Goal: Transaction & Acquisition: Purchase product/service

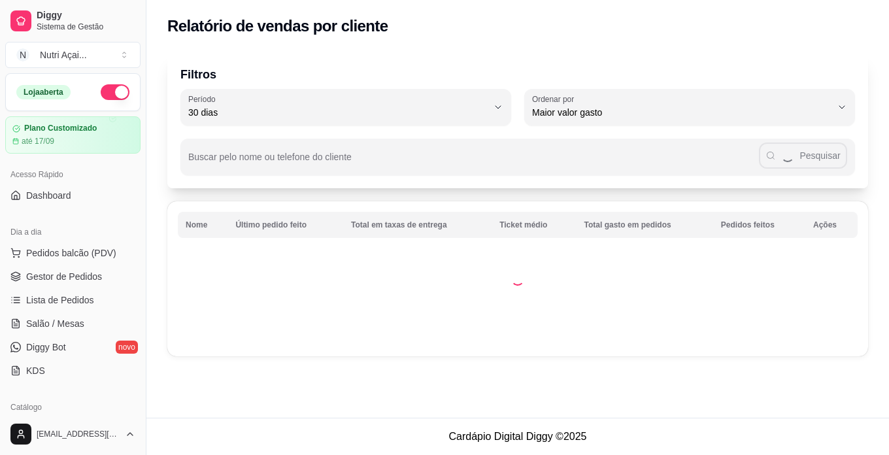
select select "30"
select select "HIGHEST_TOTAL_SPENT_WITH_ORDERS"
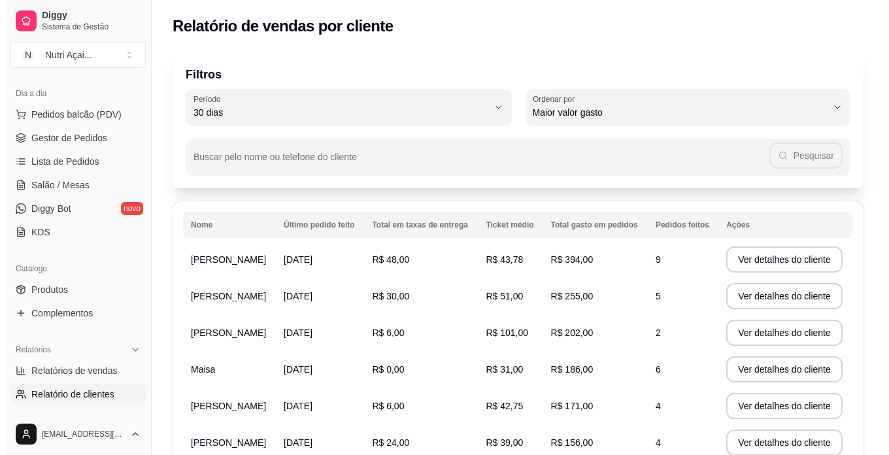
scroll to position [131, 0]
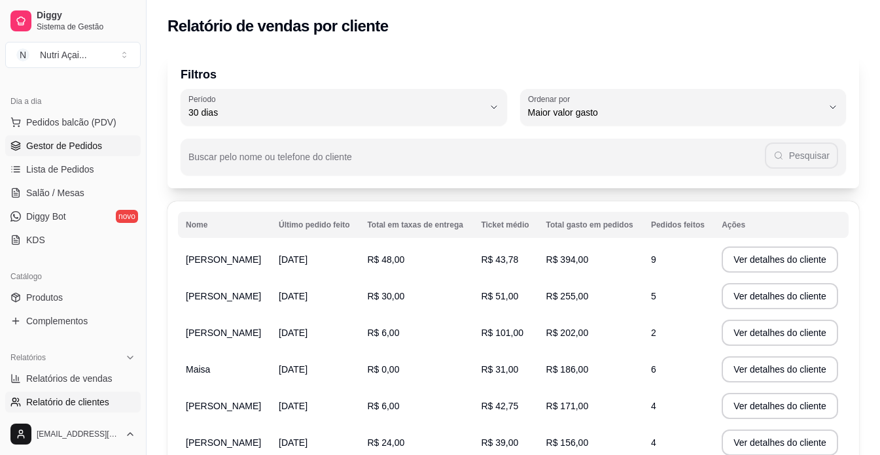
click at [92, 140] on span "Gestor de Pedidos" at bounding box center [64, 145] width 76 height 13
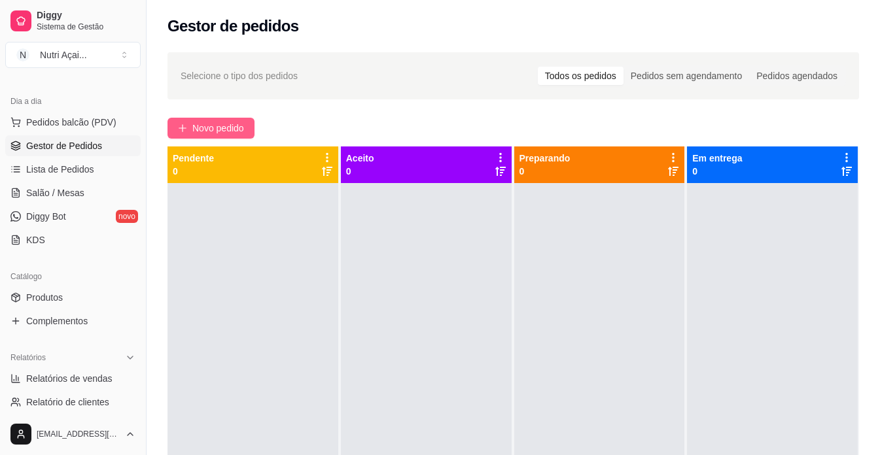
click at [221, 129] on span "Novo pedido" at bounding box center [218, 128] width 52 height 14
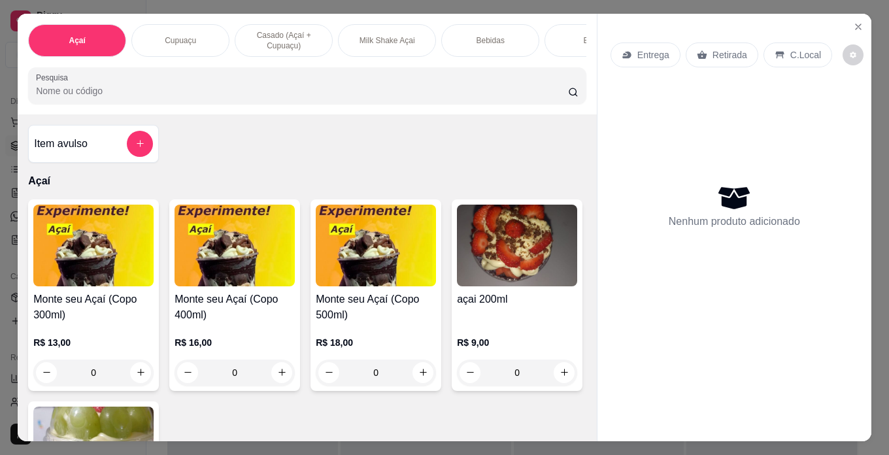
click at [404, 258] on img at bounding box center [376, 246] width 120 height 82
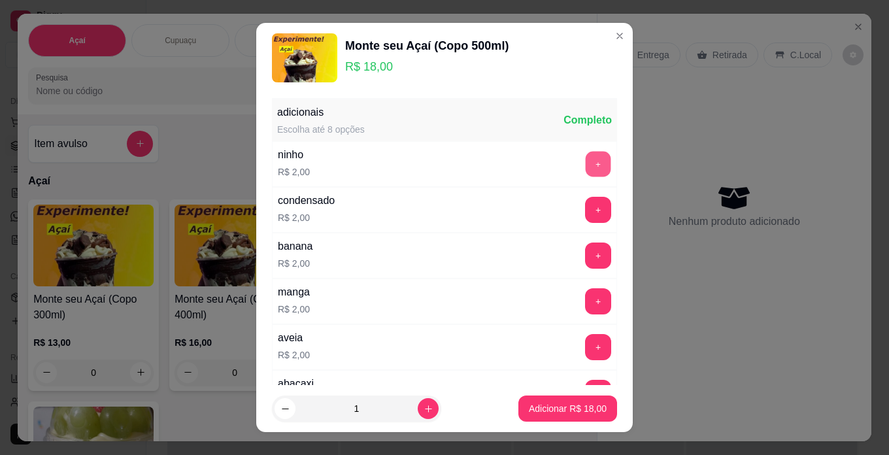
click at [586, 160] on button "+" at bounding box center [599, 164] width 26 height 26
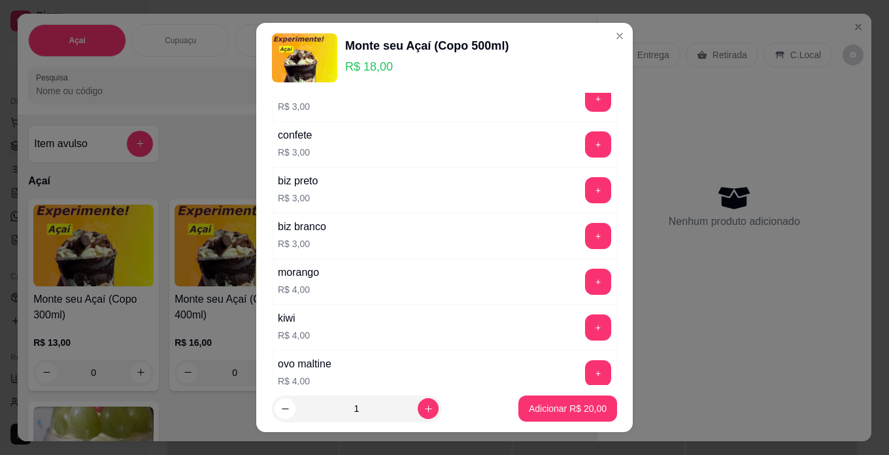
scroll to position [589, 0]
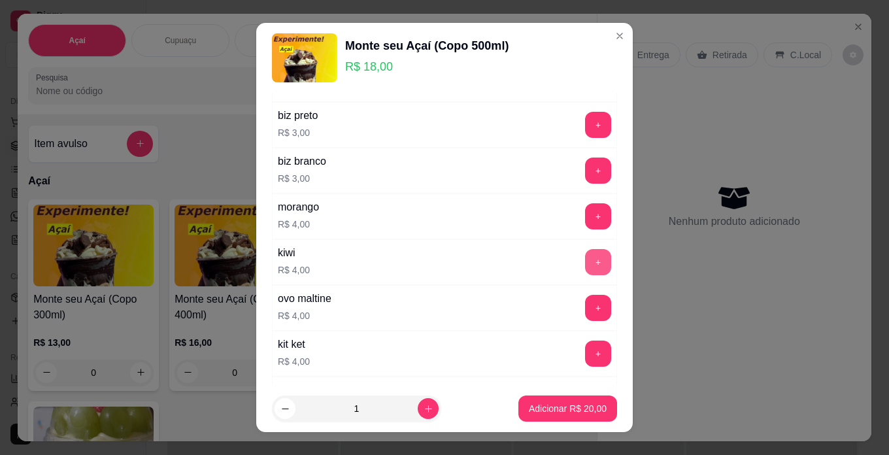
click at [585, 255] on button "+" at bounding box center [598, 262] width 26 height 26
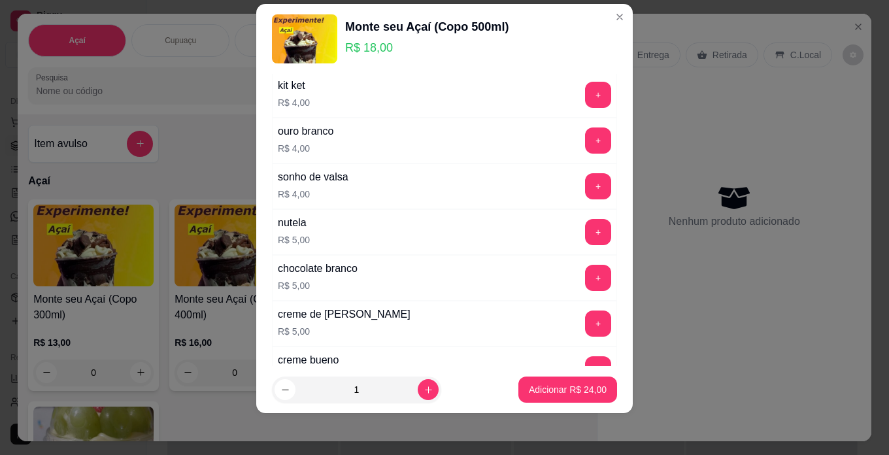
scroll to position [850, 0]
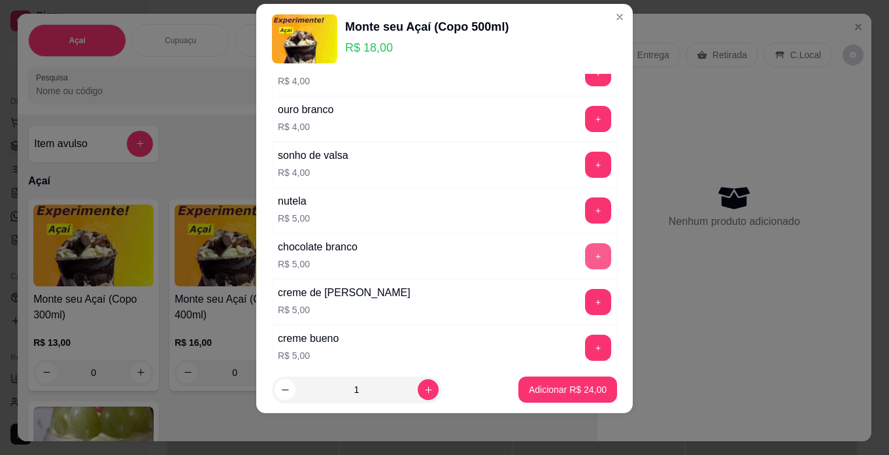
click at [585, 257] on button "+" at bounding box center [598, 256] width 26 height 26
click at [582, 387] on p "Adicionar R$ 29,00" at bounding box center [568, 389] width 78 height 13
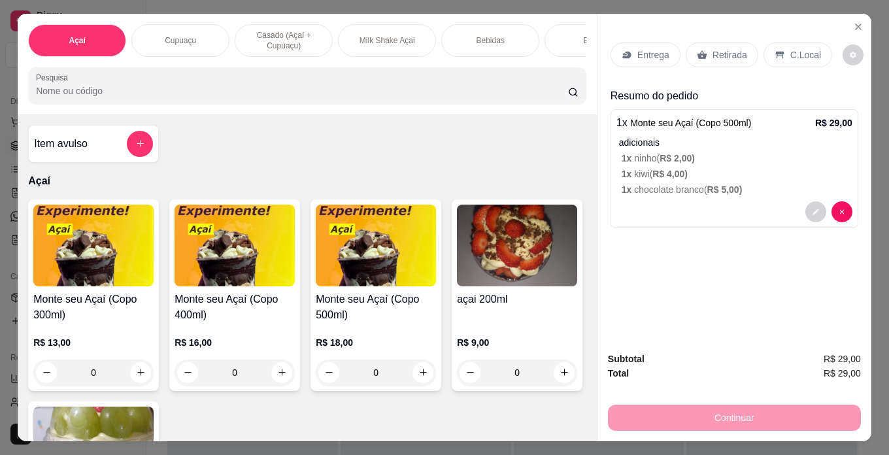
click at [649, 51] on p "Entrega" at bounding box center [654, 54] width 32 height 13
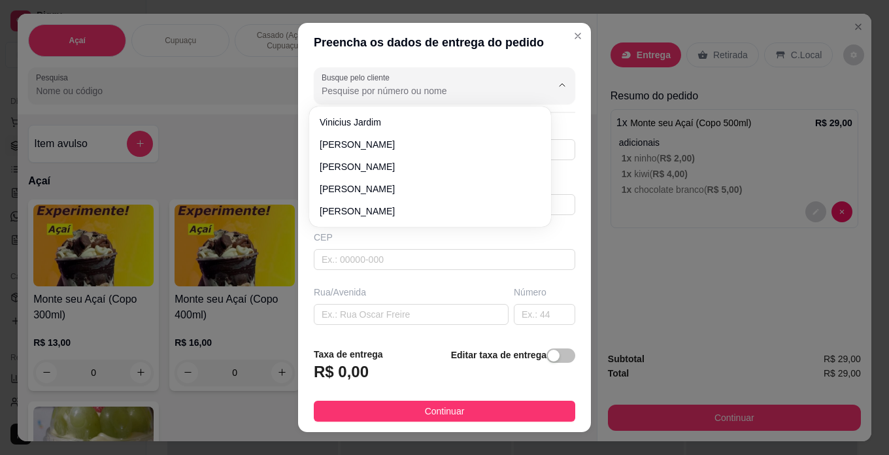
click at [450, 92] on input "Busque pelo cliente" at bounding box center [426, 90] width 209 height 13
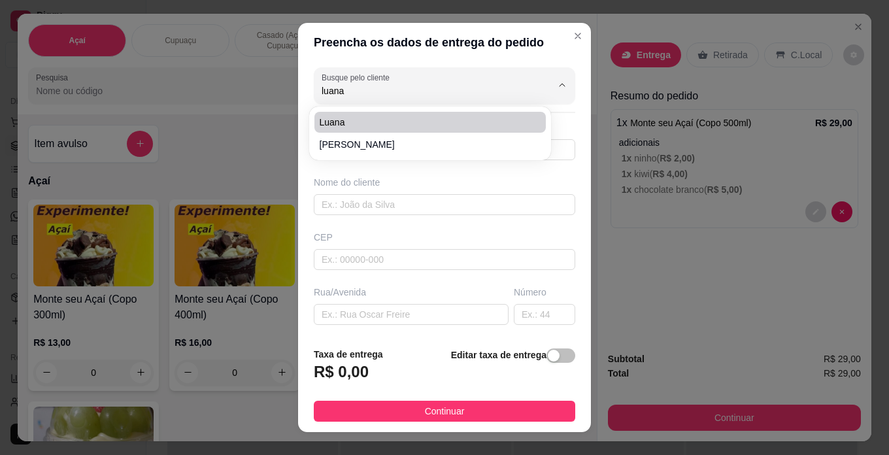
click at [480, 118] on span "Luana" at bounding box center [424, 122] width 208 height 13
type input "Luana"
type input "49991341922"
type input "Luana"
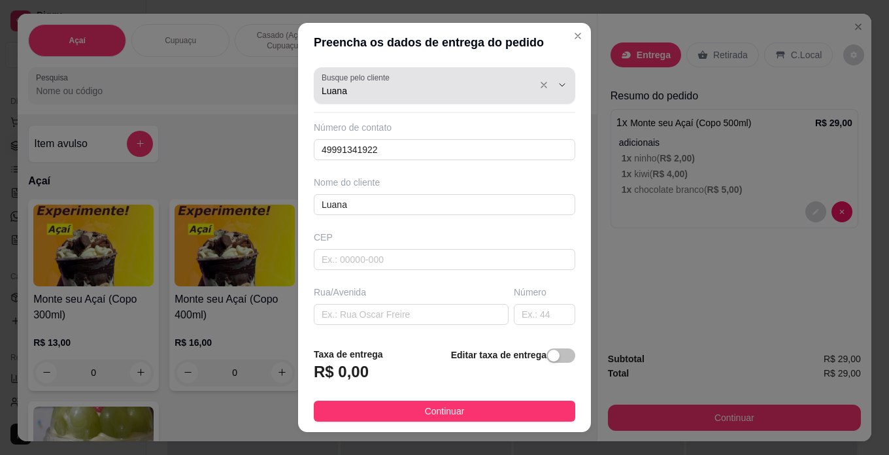
click at [480, 99] on div "Busque pelo cliente [PERSON_NAME]" at bounding box center [445, 85] width 262 height 37
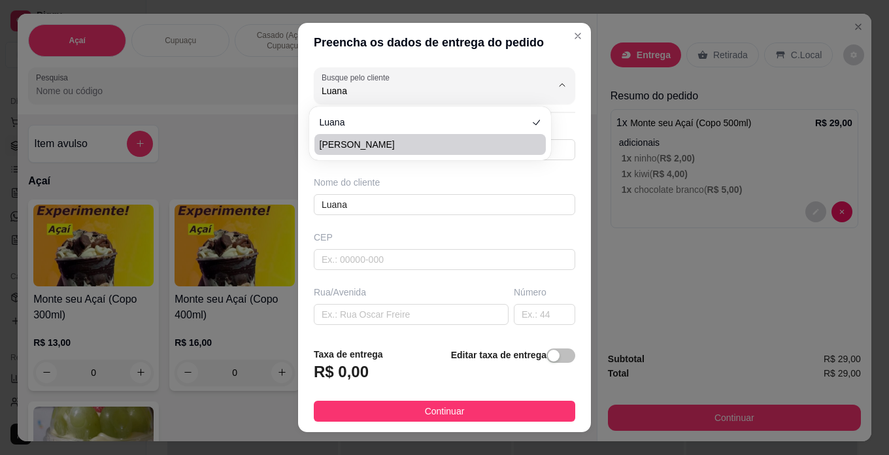
click at [360, 143] on span "[PERSON_NAME]" at bounding box center [424, 144] width 208 height 13
type input "[PERSON_NAME]"
type input "49999944075"
type input "[PERSON_NAME]"
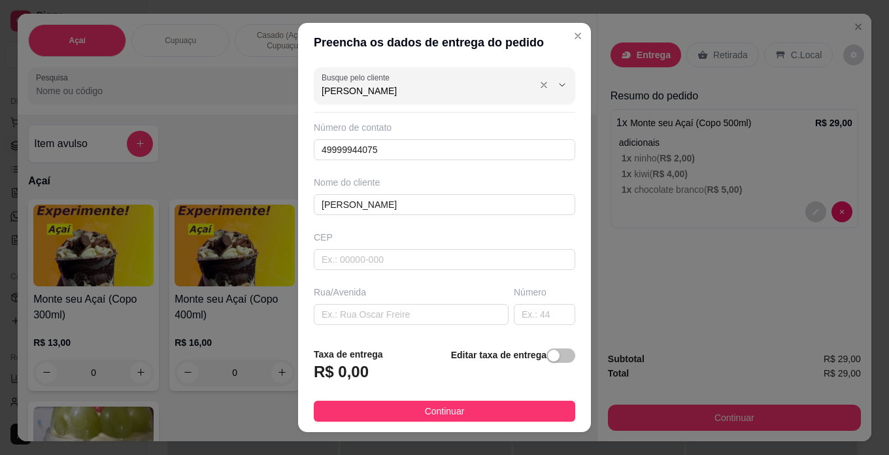
click at [452, 95] on input "[PERSON_NAME]" at bounding box center [426, 90] width 209 height 13
click at [552, 90] on button "Show suggestions" at bounding box center [562, 85] width 20 height 20
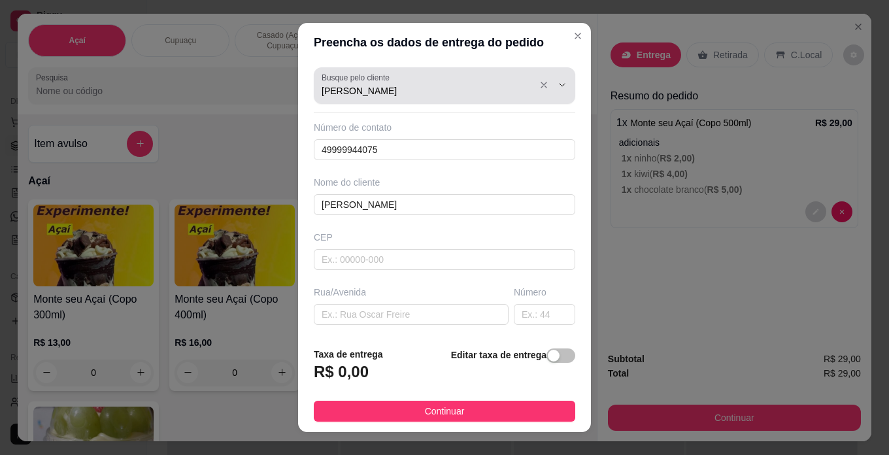
click at [486, 98] on div "[PERSON_NAME]" at bounding box center [445, 86] width 246 height 26
click at [460, 97] on div "[PERSON_NAME]" at bounding box center [445, 86] width 246 height 26
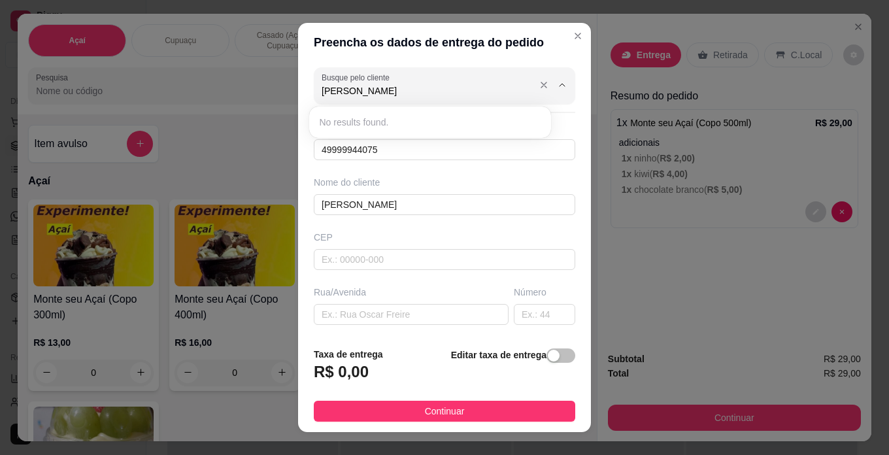
type input "[PERSON_NAME]"
click at [496, 146] on input "49999944075" at bounding box center [445, 149] width 262 height 21
click at [527, 142] on input "49999944075" at bounding box center [445, 149] width 262 height 21
type input "4"
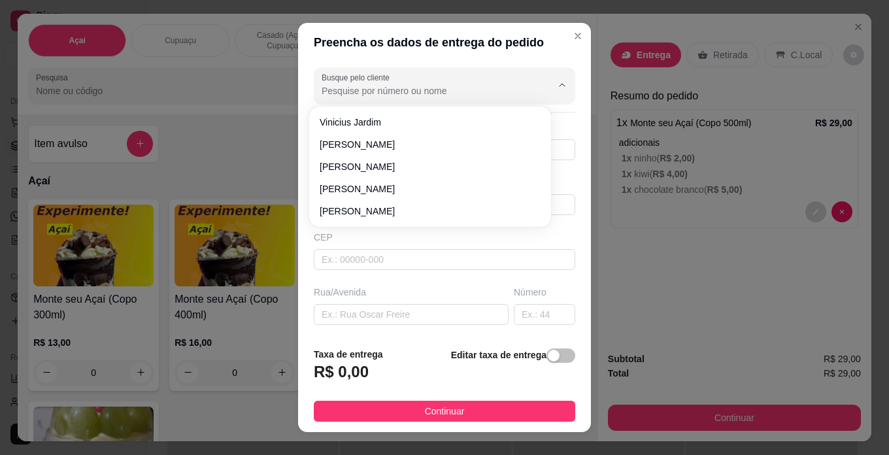
click at [475, 86] on input "Busque pelo cliente" at bounding box center [426, 90] width 209 height 13
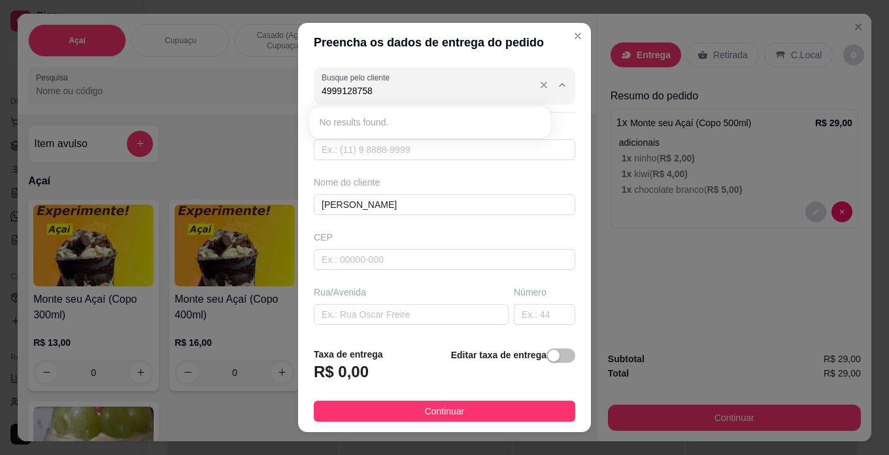
type input "49991287586"
click at [430, 150] on input "text" at bounding box center [445, 149] width 262 height 21
type input "[PHONE_NUMBER]"
click at [424, 201] on input "[PERSON_NAME]" at bounding box center [445, 204] width 262 height 21
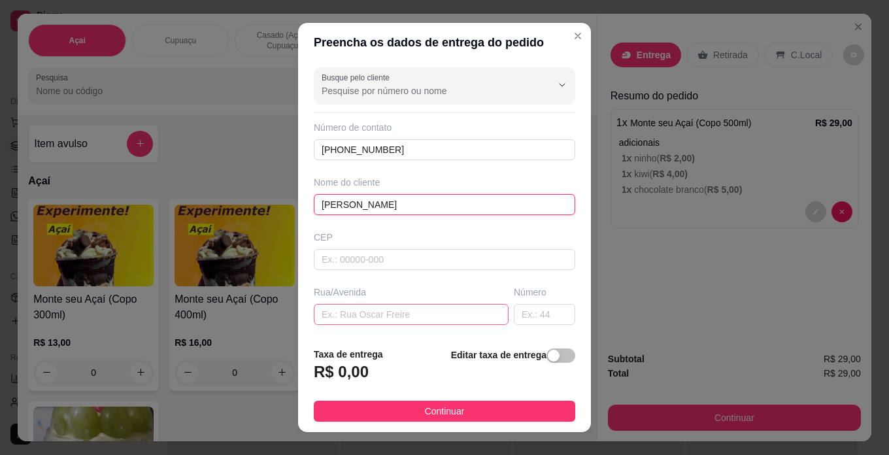
type input "[PERSON_NAME]"
click at [436, 312] on input "text" at bounding box center [411, 314] width 195 height 21
type input "nazare novo mundo"
drag, startPoint x: 558, startPoint y: 345, endPoint x: 527, endPoint y: 343, distance: 31.5
click at [558, 345] on footer "Taxa de entrega R$ 0,00 Editar taxa de entrega Continuar" at bounding box center [444, 384] width 293 height 95
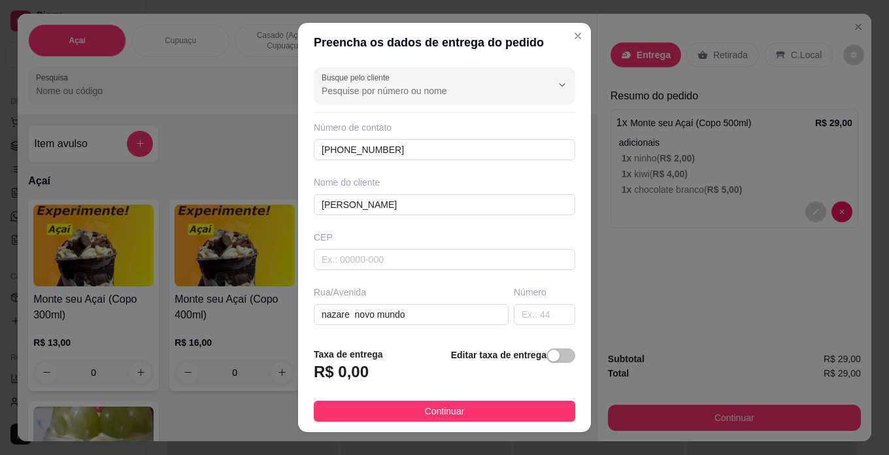
click at [346, 373] on h3 "R$ 0,00" at bounding box center [341, 372] width 55 height 21
click at [369, 377] on div "R$ 0,00" at bounding box center [348, 376] width 69 height 29
click at [552, 363] on span "button" at bounding box center [561, 356] width 29 height 14
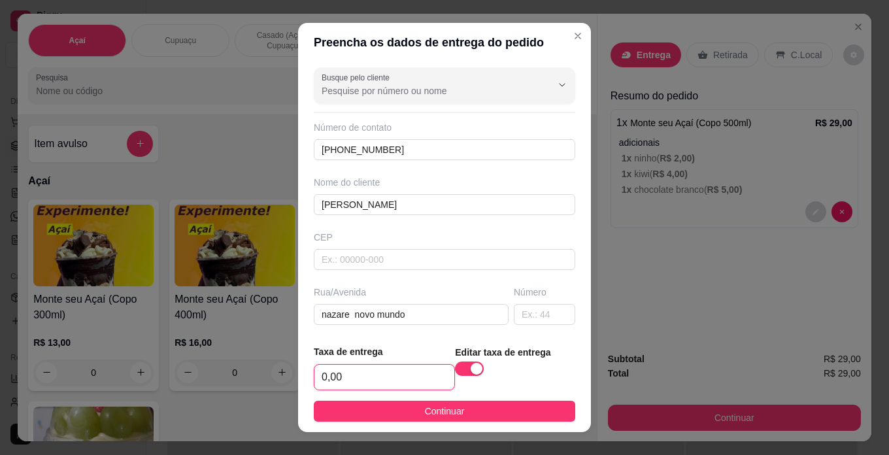
drag, startPoint x: 410, startPoint y: 366, endPoint x: 432, endPoint y: 361, distance: 22.7
click at [409, 366] on input "0,00" at bounding box center [385, 377] width 140 height 25
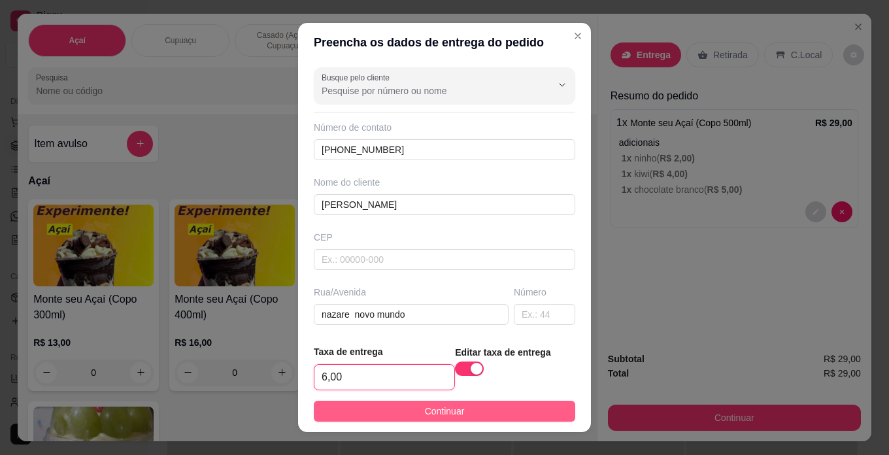
type input "6,00"
click at [462, 411] on button "Continuar" at bounding box center [445, 411] width 262 height 21
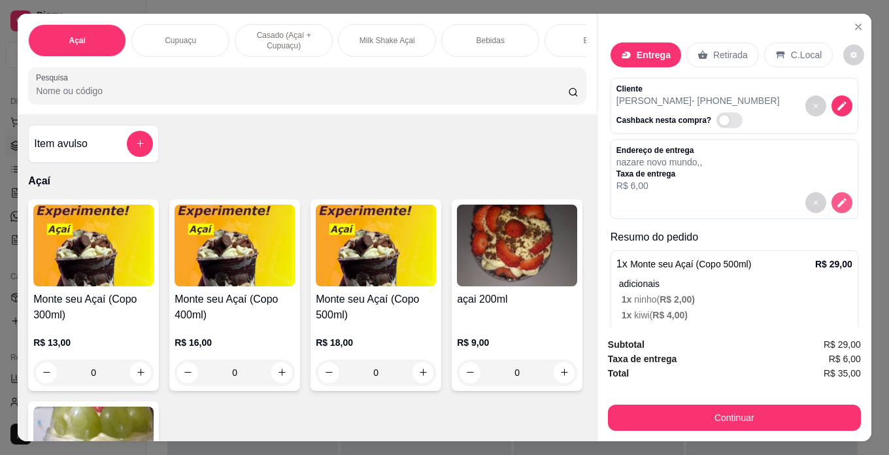
click at [836, 198] on icon "decrease-product-quantity" at bounding box center [842, 203] width 12 height 12
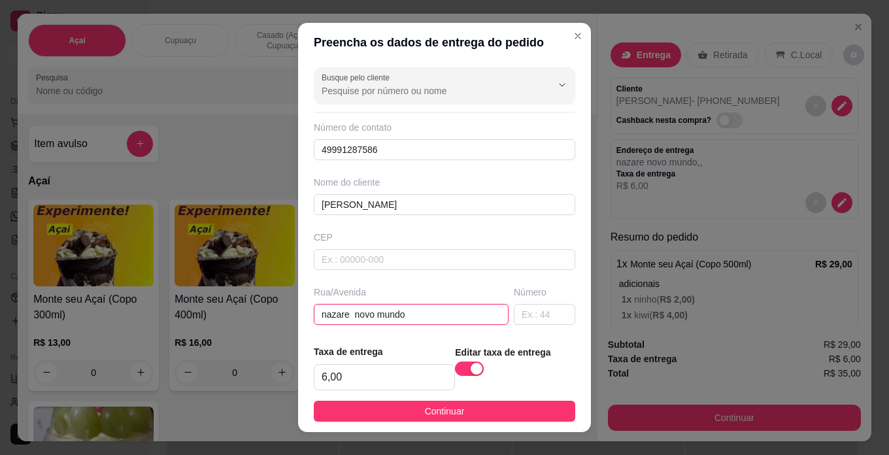
click at [430, 313] on input "nazare novo mundo" at bounding box center [411, 314] width 195 height 21
type input "nazare novo mundo ao lado"
click at [518, 326] on div "Busque pelo cliente Número de contato 49991287586 Nome do cliente [PERSON_NAME]…" at bounding box center [444, 198] width 293 height 272
click at [528, 318] on input "text" at bounding box center [544, 314] width 61 height 21
type input "42"
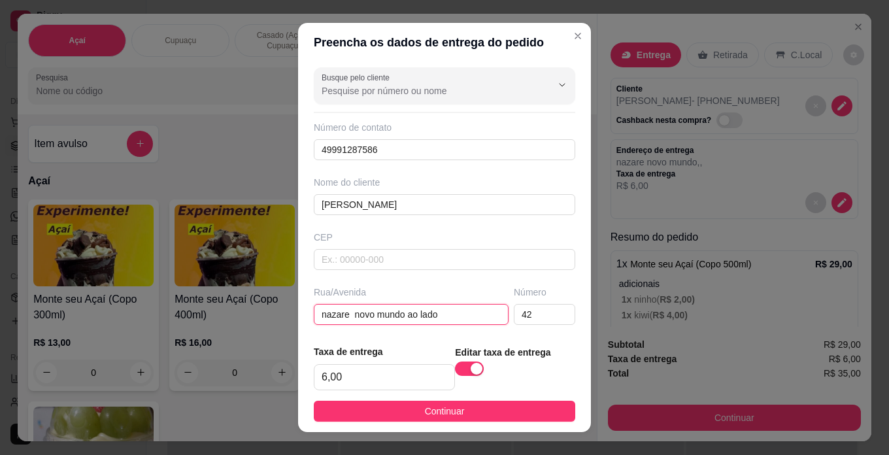
click at [455, 316] on input "nazare novo mundo ao lado" at bounding box center [411, 314] width 195 height 21
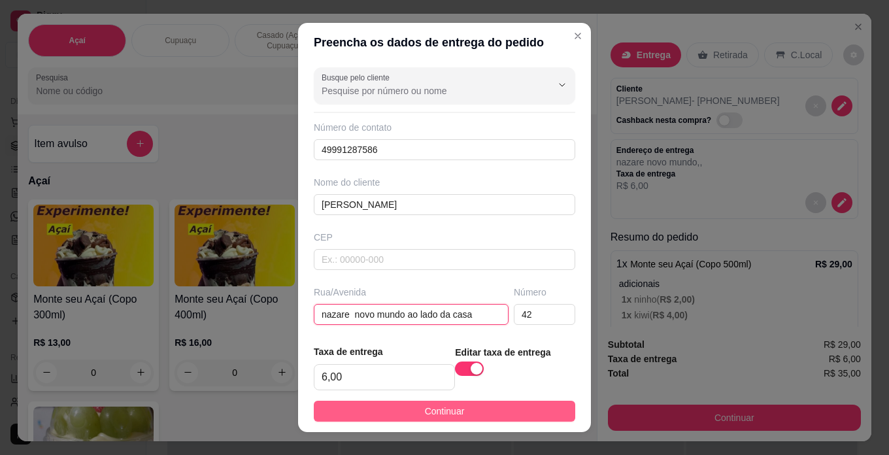
type input "nazare novo mundo ao lado da casa"
click at [460, 410] on button "Continuar" at bounding box center [445, 411] width 262 height 21
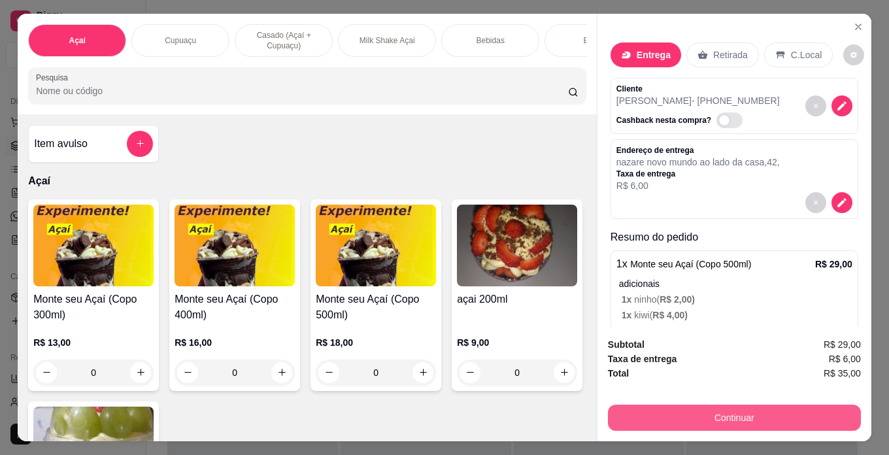
click at [809, 421] on button "Continuar" at bounding box center [734, 418] width 253 height 26
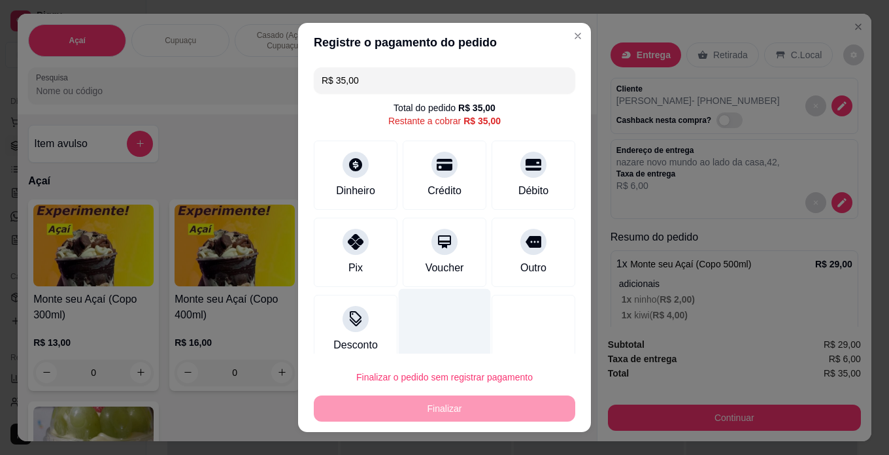
drag, startPoint x: 343, startPoint y: 250, endPoint x: 421, endPoint y: 349, distance: 126.2
click at [344, 250] on div at bounding box center [356, 242] width 26 height 26
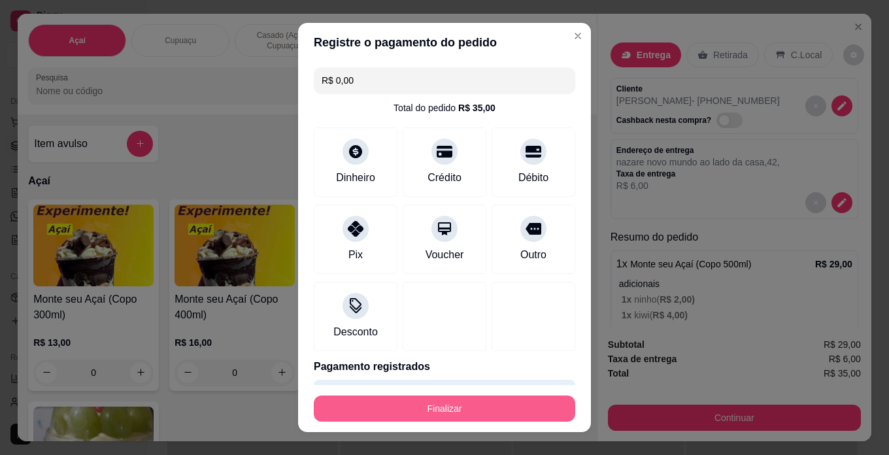
click at [483, 405] on button "Finalizar" at bounding box center [445, 409] width 262 height 26
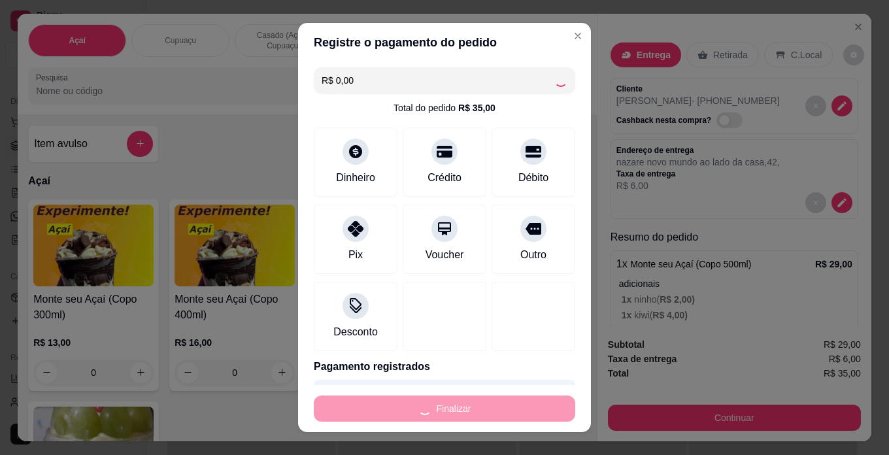
type input "-R$ 35,00"
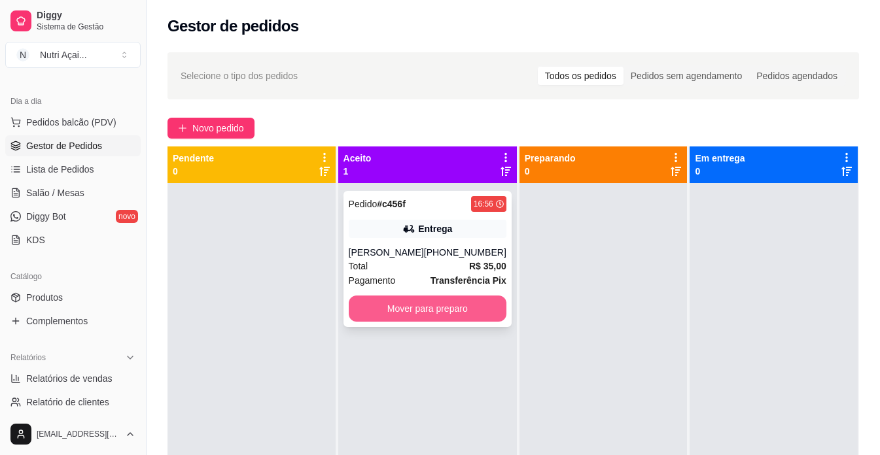
click at [464, 311] on button "Mover para preparo" at bounding box center [428, 309] width 158 height 26
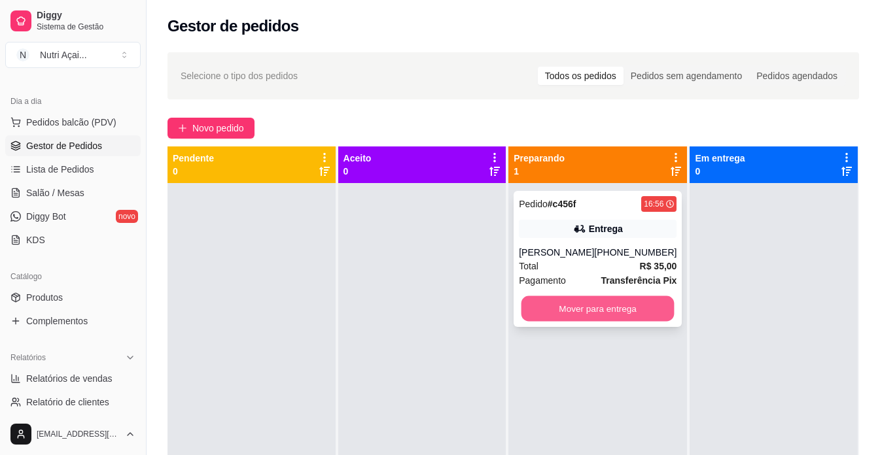
click at [572, 307] on button "Mover para entrega" at bounding box center [597, 309] width 153 height 26
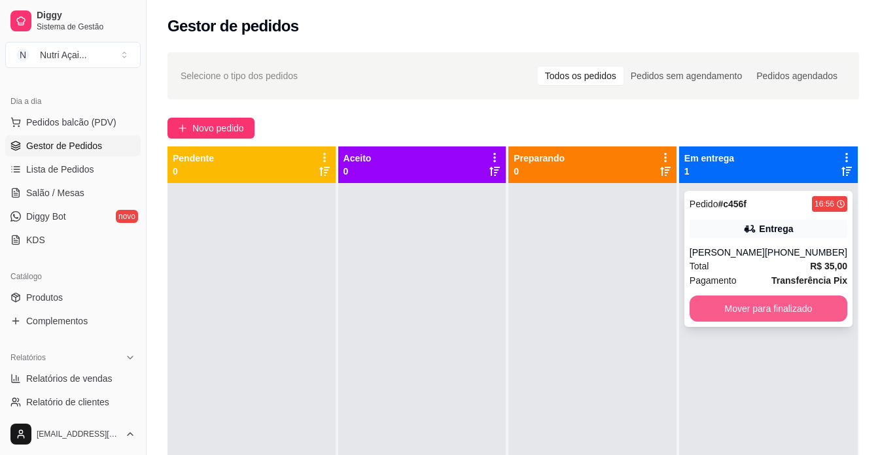
click at [770, 315] on button "Mover para finalizado" at bounding box center [768, 309] width 158 height 26
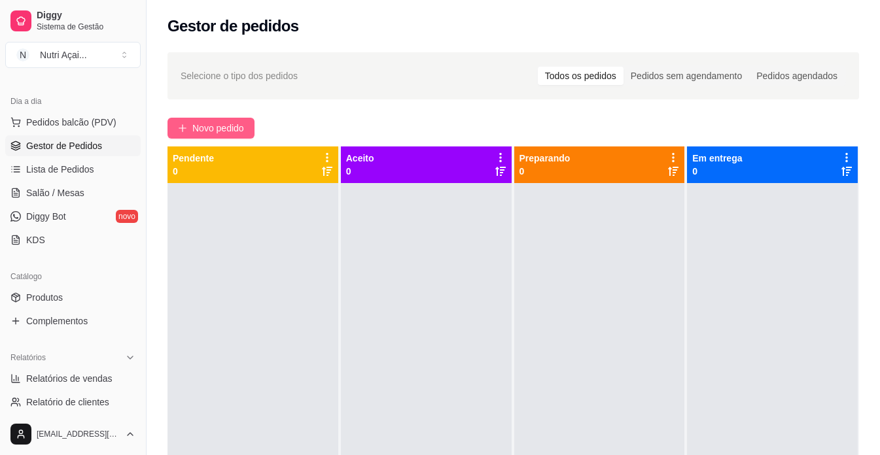
click at [208, 132] on span "Novo pedido" at bounding box center [218, 128] width 52 height 14
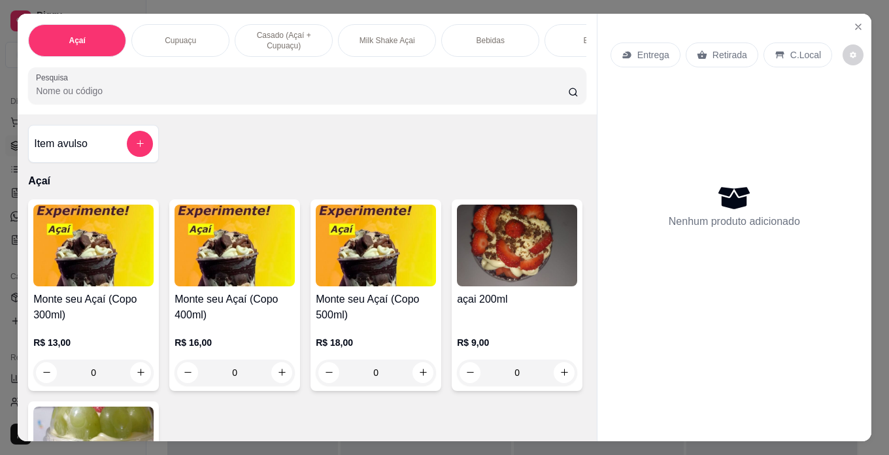
click at [356, 297] on h4 "Monte seu Açaí (Copo 500ml)" at bounding box center [376, 307] width 120 height 31
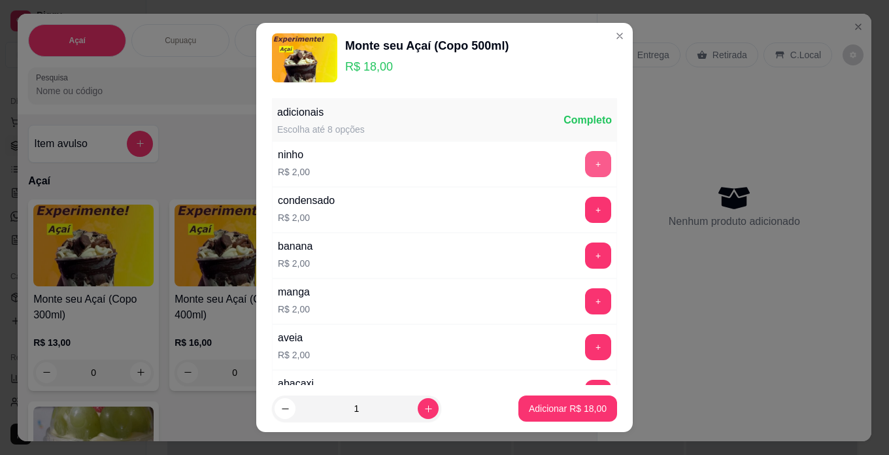
click at [585, 162] on button "+" at bounding box center [598, 164] width 26 height 26
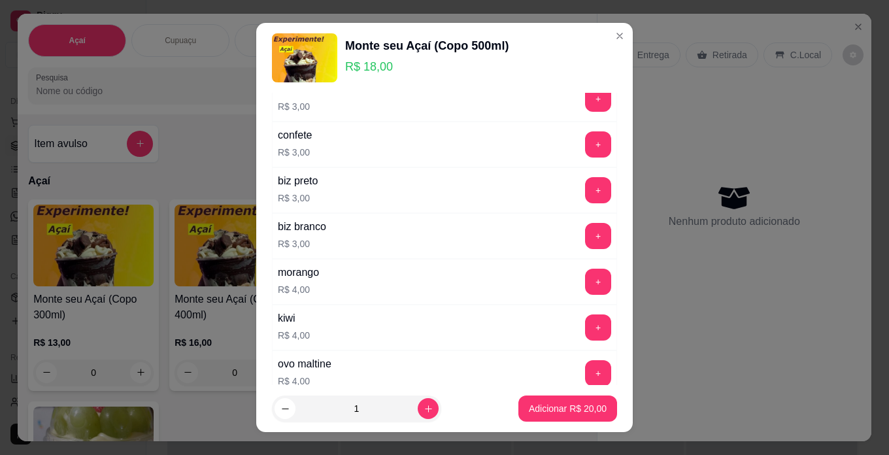
scroll to position [589, 0]
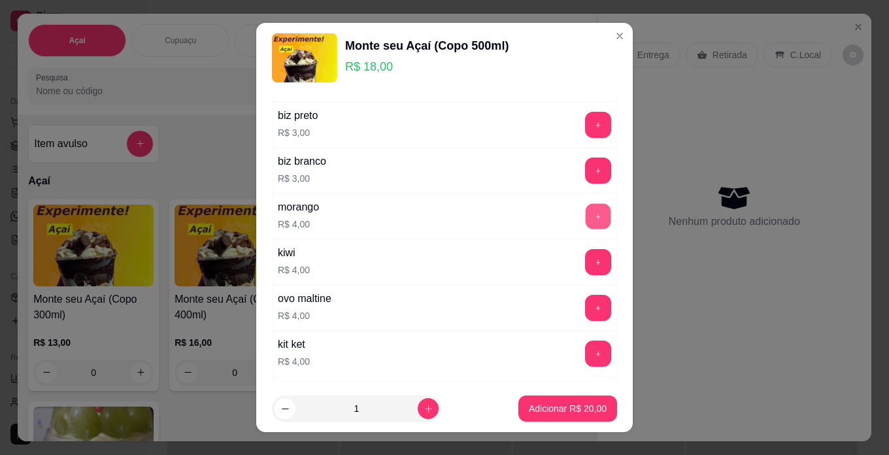
click at [586, 212] on button "+" at bounding box center [599, 216] width 26 height 26
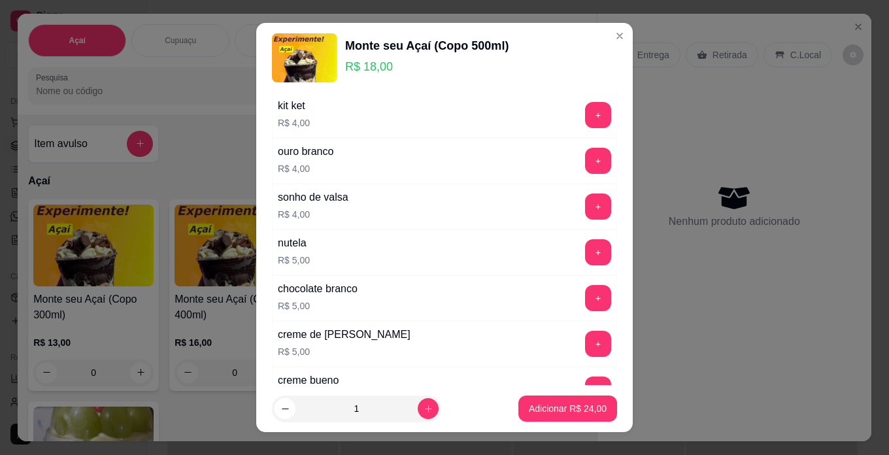
scroll to position [850, 0]
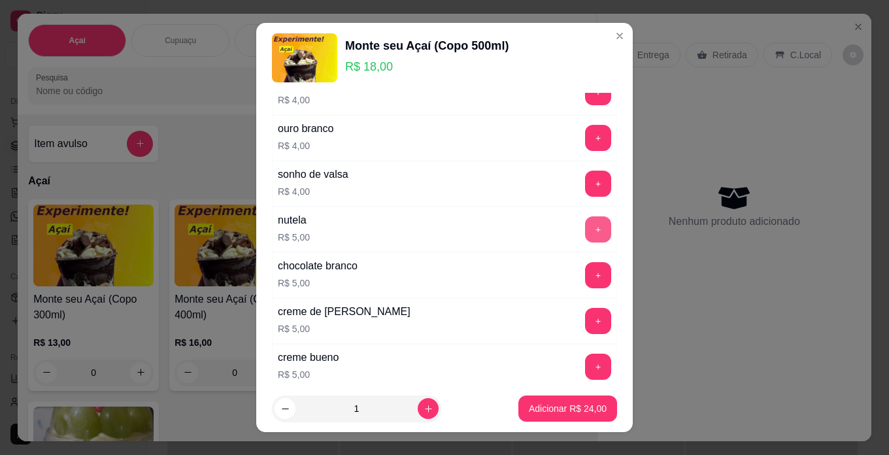
click at [585, 234] on button "+" at bounding box center [598, 229] width 26 height 26
click at [552, 405] on p "Adicionar R$ 29,00" at bounding box center [568, 408] width 78 height 13
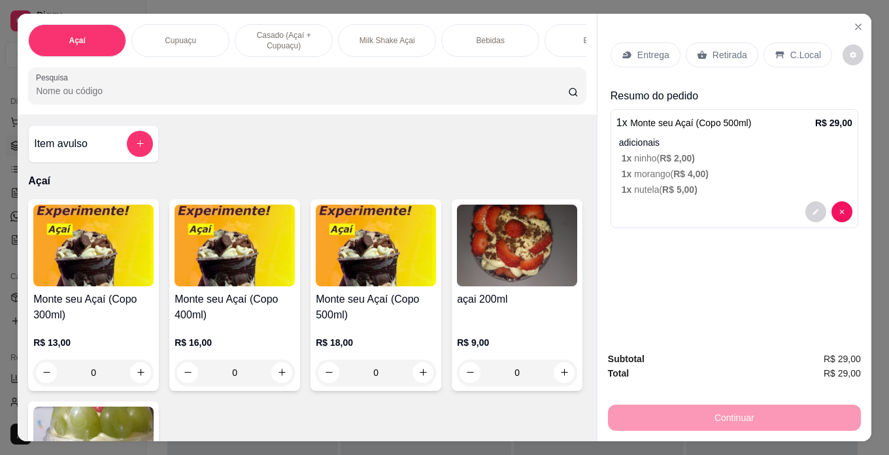
click at [637, 62] on div "Entrega" at bounding box center [646, 55] width 70 height 25
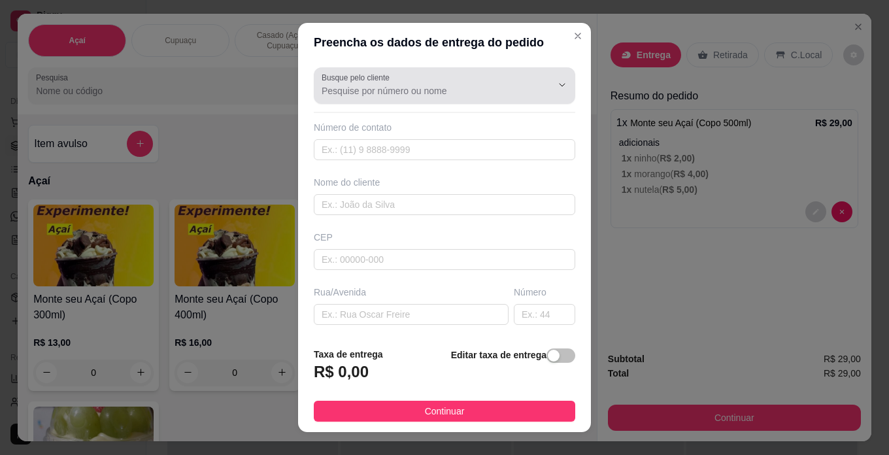
click at [534, 84] on button "Show suggestions" at bounding box center [544, 85] width 20 height 20
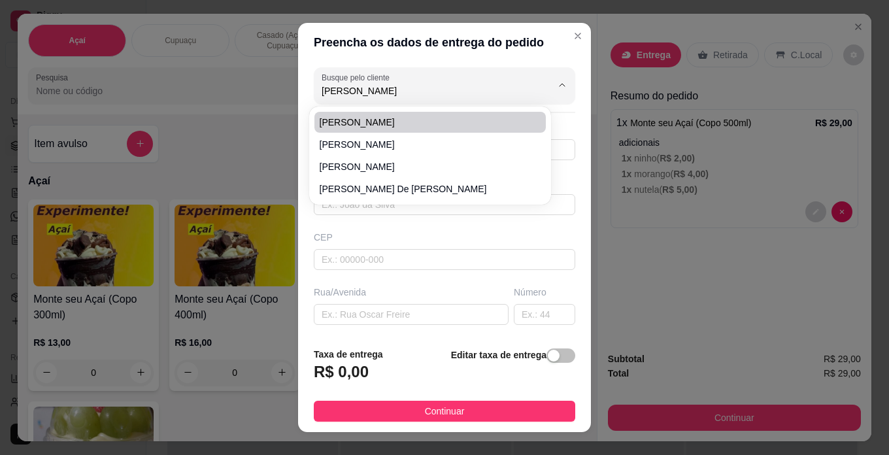
type input "[PERSON_NAME]"
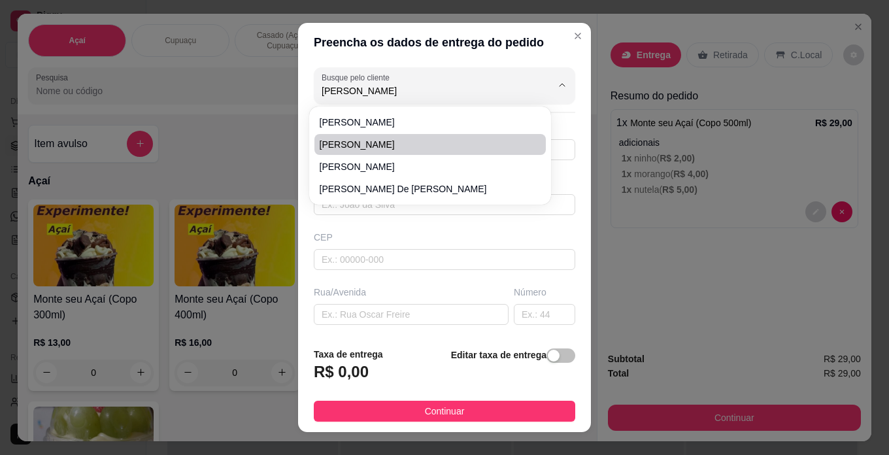
click at [436, 142] on span "[PERSON_NAME]" at bounding box center [424, 144] width 208 height 13
type input "49991122171"
type input "[PERSON_NAME]"
type input "[PERSON_NAME] de [PERSON_NAME]"
type input "259"
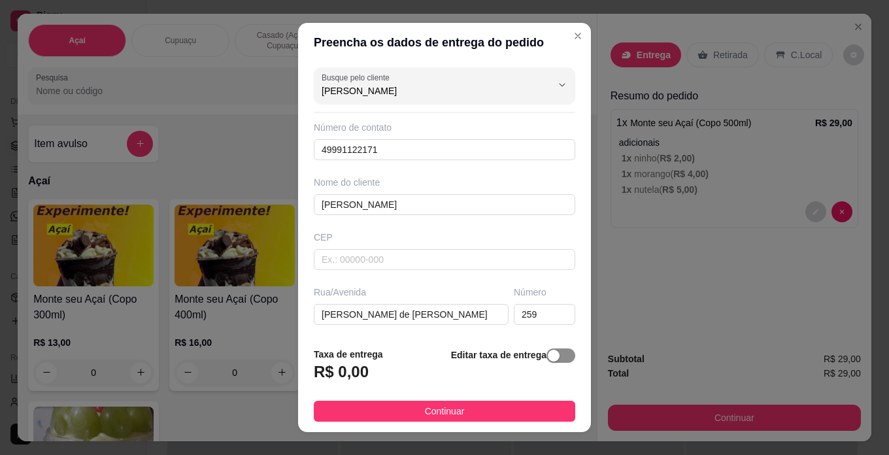
type input "[PERSON_NAME]"
click at [550, 358] on span "button" at bounding box center [561, 356] width 29 height 14
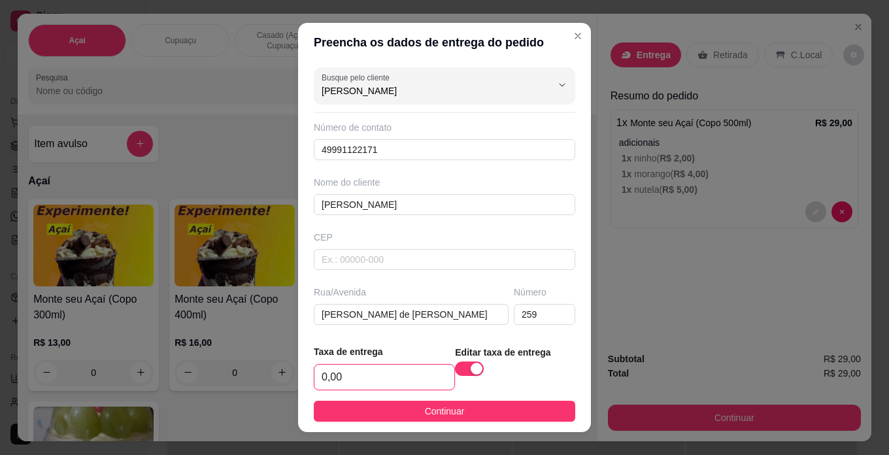
click at [349, 379] on input "0,00" at bounding box center [385, 377] width 140 height 25
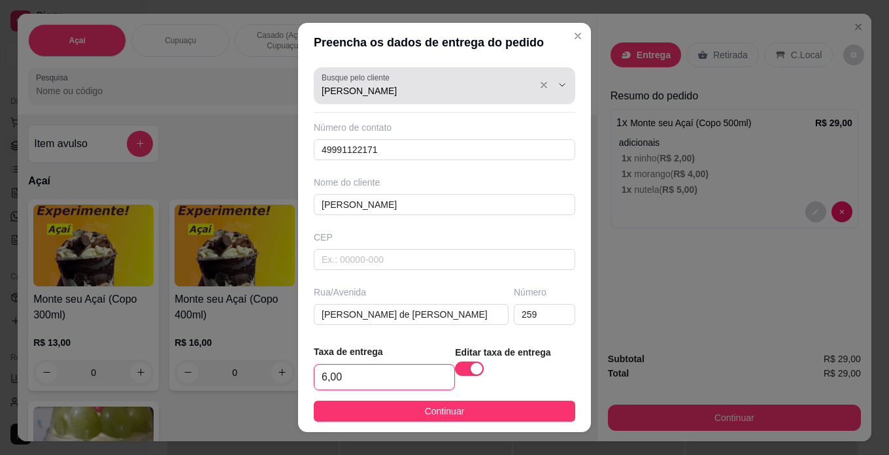
type input "6,00"
click at [427, 95] on input "[PERSON_NAME]" at bounding box center [426, 90] width 209 height 13
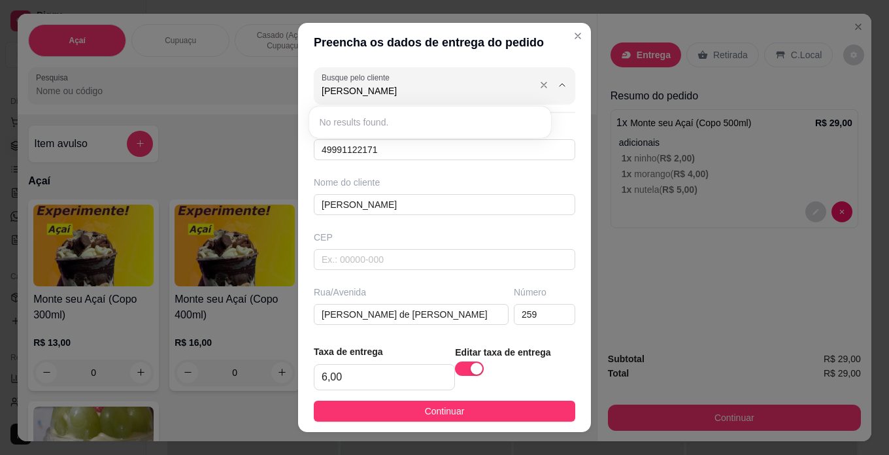
type input "[PERSON_NAME]"
click at [418, 211] on input "[PERSON_NAME]" at bounding box center [445, 204] width 262 height 21
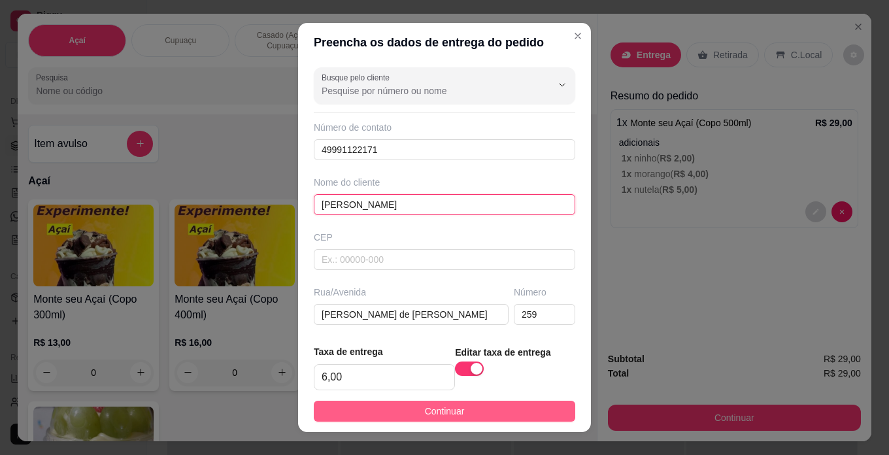
type input "[PERSON_NAME]"
click at [470, 413] on button "Continuar" at bounding box center [445, 411] width 262 height 21
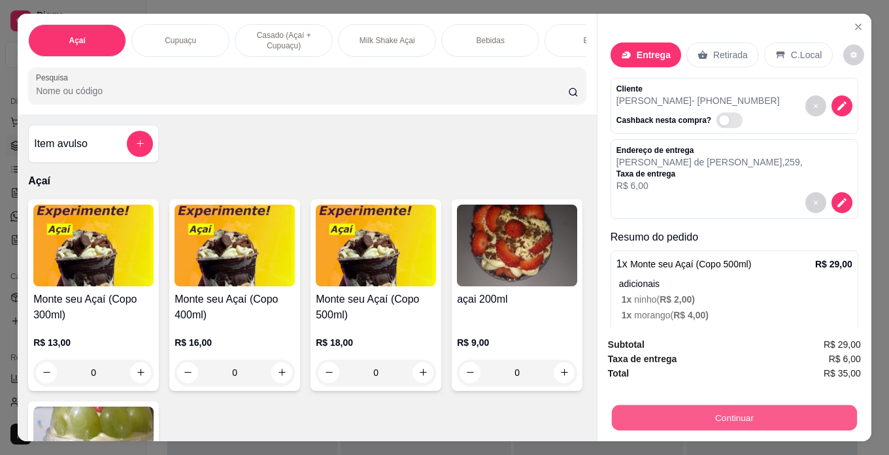
click at [808, 409] on button "Continuar" at bounding box center [734, 418] width 245 height 26
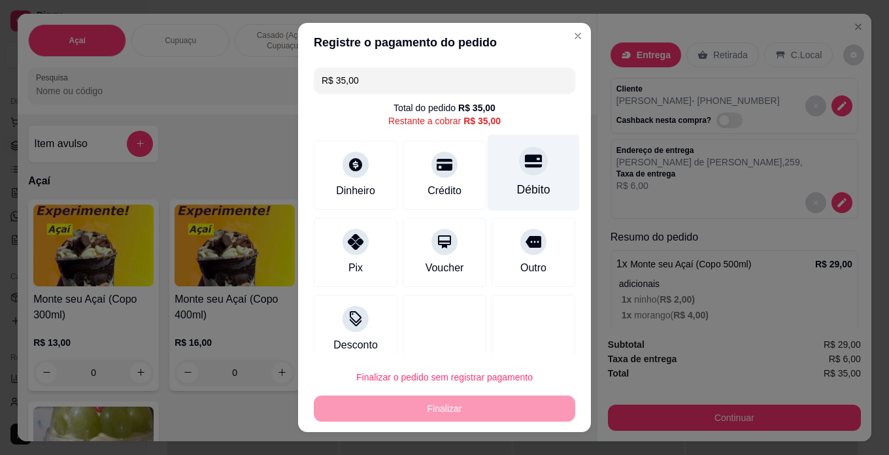
click at [519, 179] on div "Débito" at bounding box center [534, 173] width 92 height 77
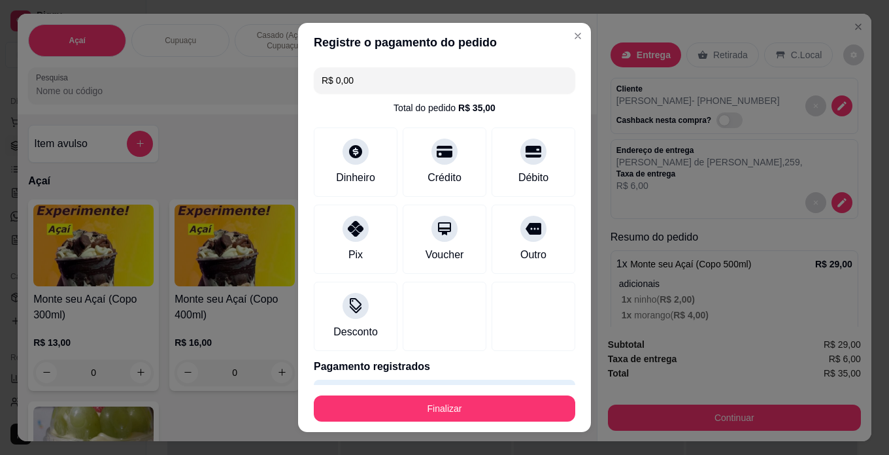
click at [511, 394] on footer "Finalizar" at bounding box center [444, 408] width 293 height 47
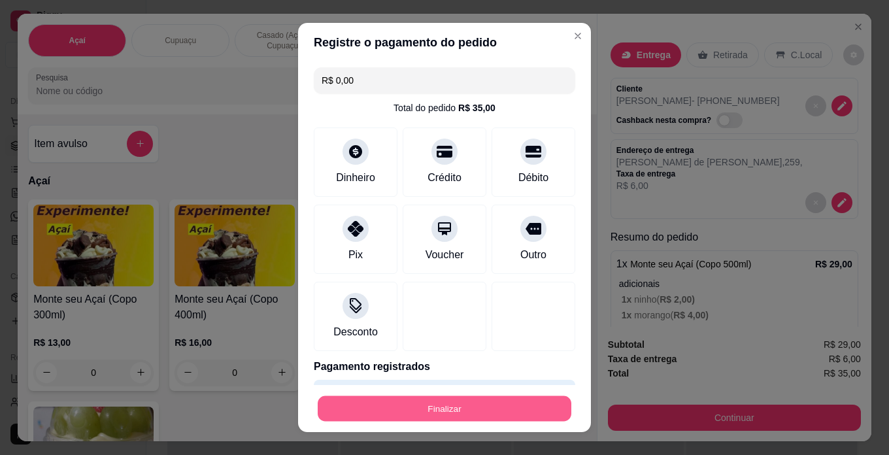
click at [495, 407] on button "Finalizar" at bounding box center [445, 409] width 254 height 26
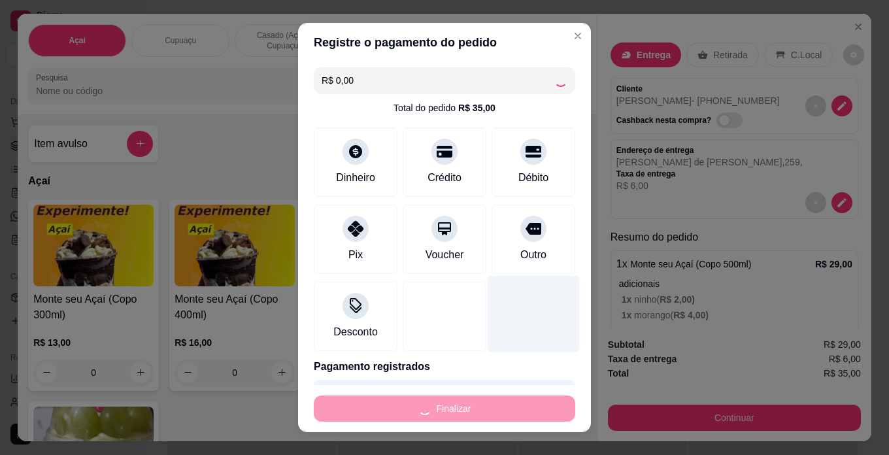
type input "-R$ 35,00"
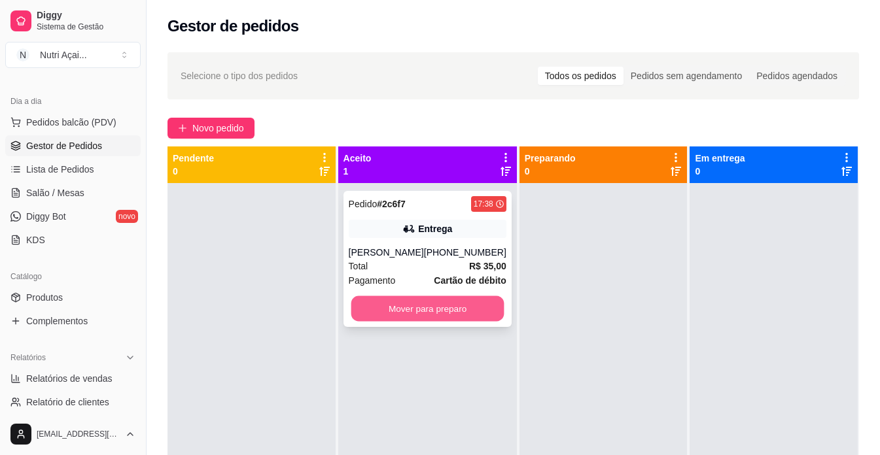
click at [447, 308] on button "Mover para preparo" at bounding box center [427, 309] width 153 height 26
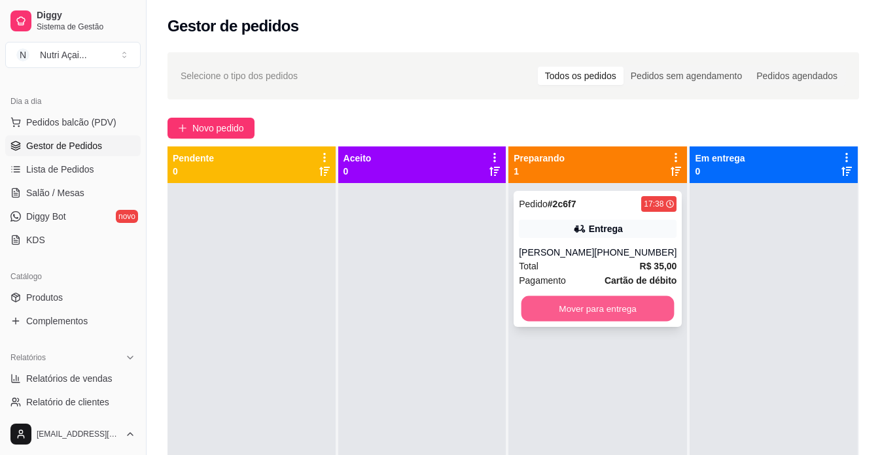
click at [543, 309] on button "Mover para entrega" at bounding box center [597, 309] width 153 height 26
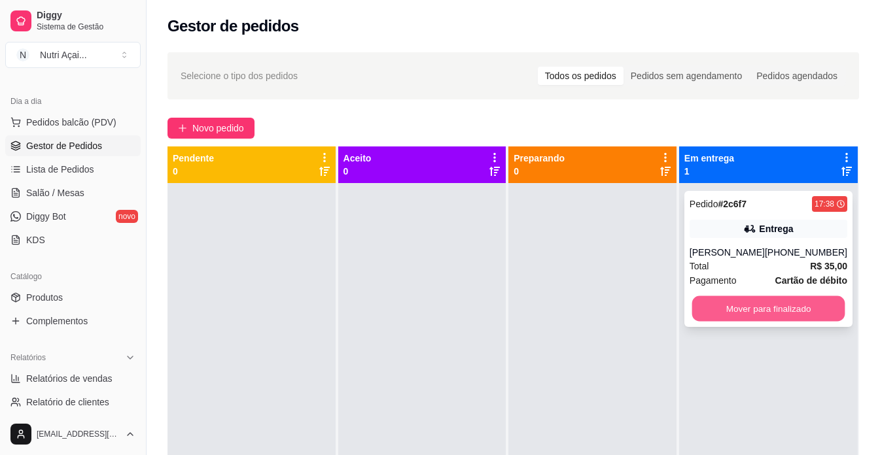
click at [728, 318] on button "Mover para finalizado" at bounding box center [767, 309] width 153 height 26
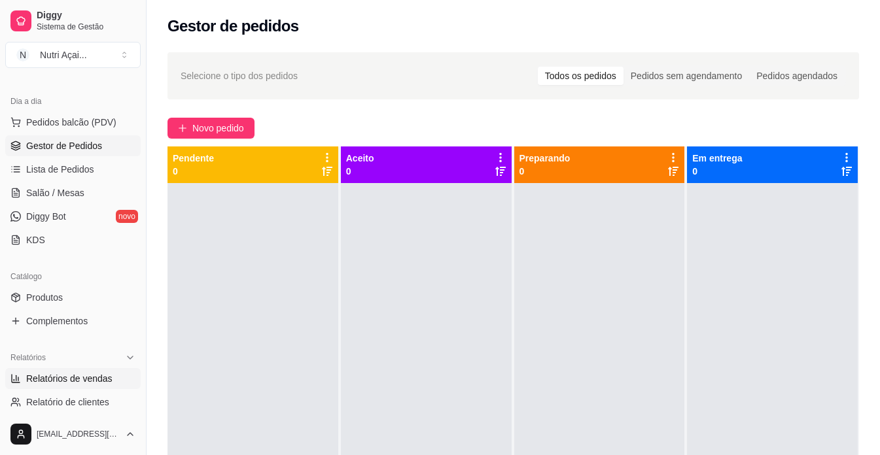
click at [116, 383] on link "Relatórios de vendas" at bounding box center [72, 378] width 135 height 21
select select "ALL"
select select "0"
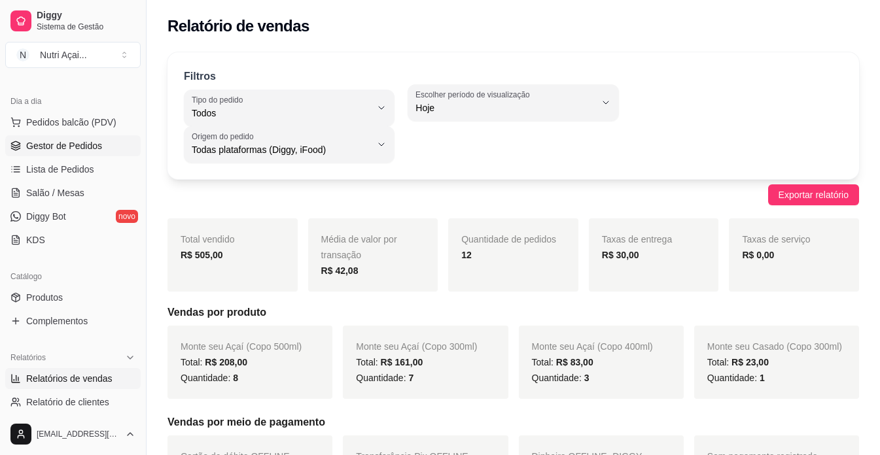
click at [126, 145] on link "Gestor de Pedidos" at bounding box center [72, 145] width 135 height 21
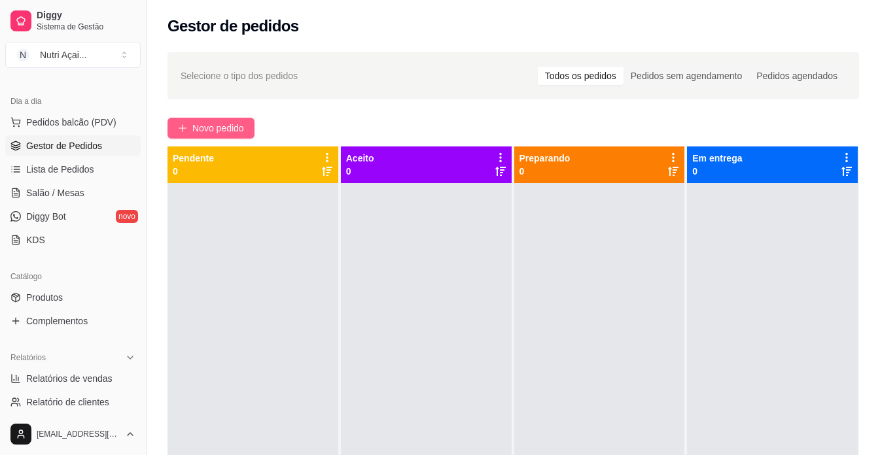
click at [219, 131] on span "Novo pedido" at bounding box center [218, 128] width 52 height 14
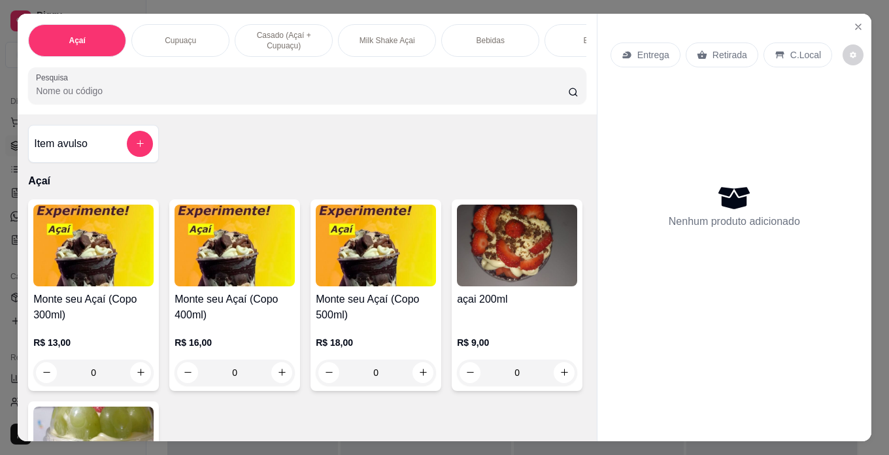
click at [79, 286] on img at bounding box center [93, 246] width 120 height 82
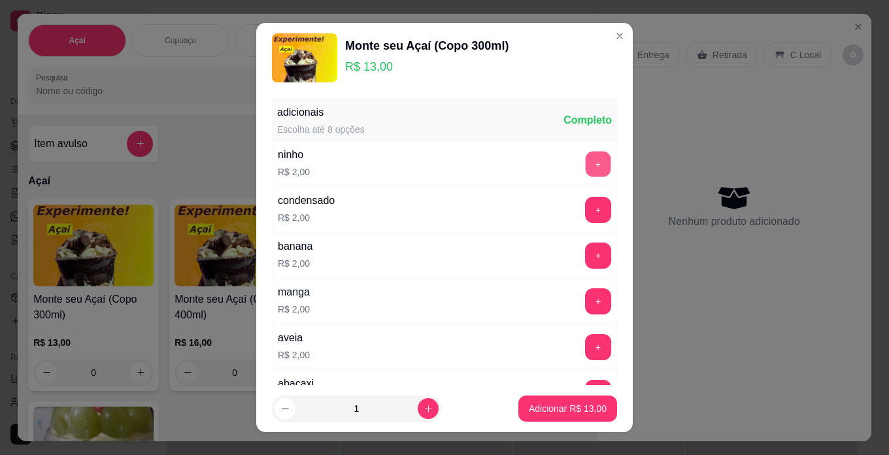
click at [586, 171] on button "+" at bounding box center [599, 164] width 26 height 26
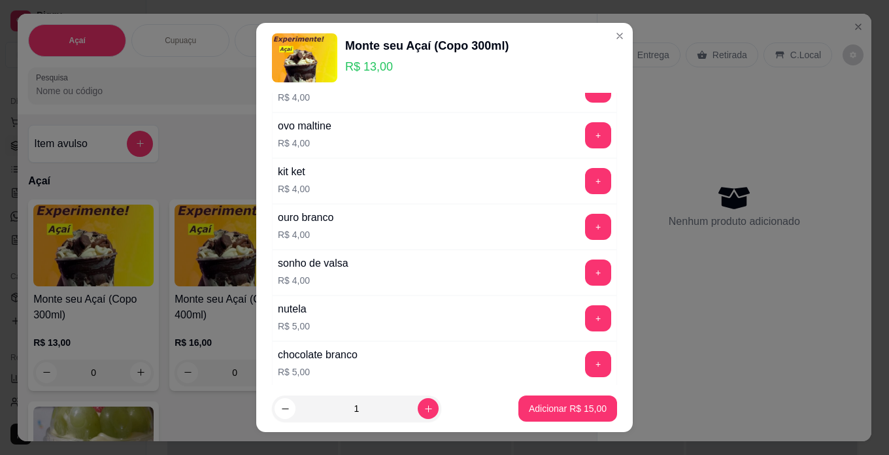
scroll to position [785, 0]
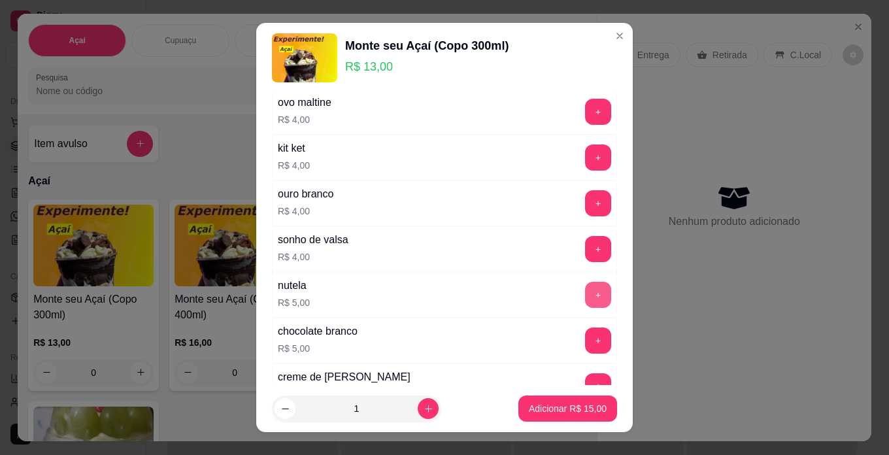
click at [585, 286] on button "+" at bounding box center [598, 295] width 26 height 26
click at [520, 417] on button "Adicionar R$ 20,00" at bounding box center [568, 409] width 96 height 26
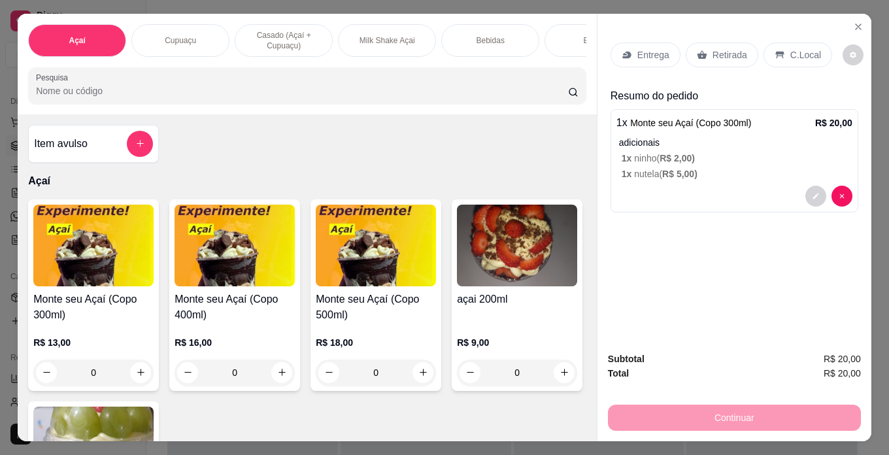
click at [91, 300] on h4 "Monte seu Açaí (Copo 300ml)" at bounding box center [93, 307] width 120 height 31
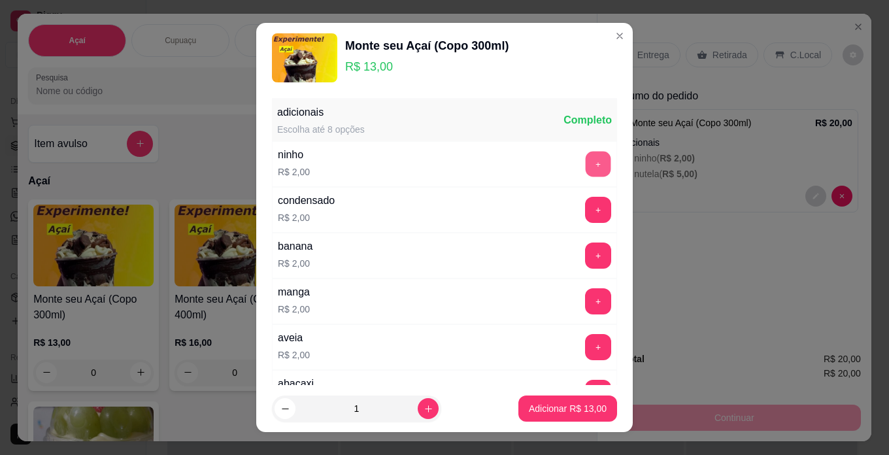
click at [586, 167] on button "+" at bounding box center [599, 164] width 26 height 26
click at [586, 252] on button "+" at bounding box center [599, 256] width 26 height 26
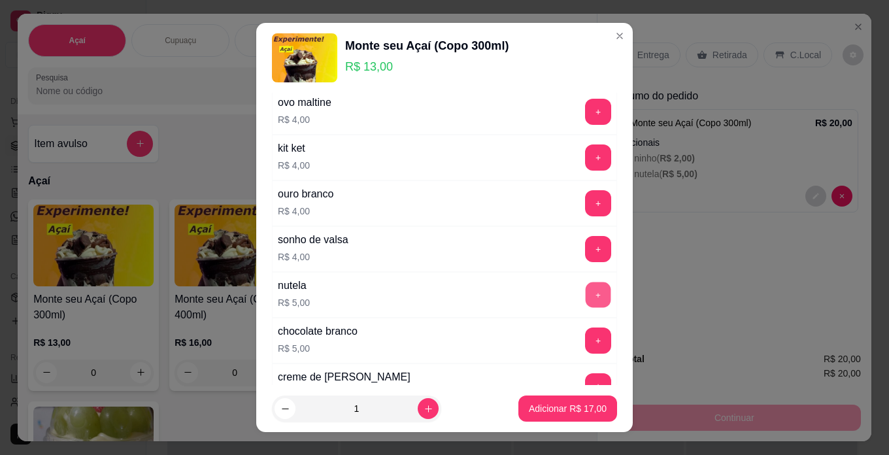
click at [586, 293] on button "+" at bounding box center [599, 295] width 26 height 26
click at [579, 409] on p "Adicionar R$ 22,00" at bounding box center [568, 408] width 78 height 13
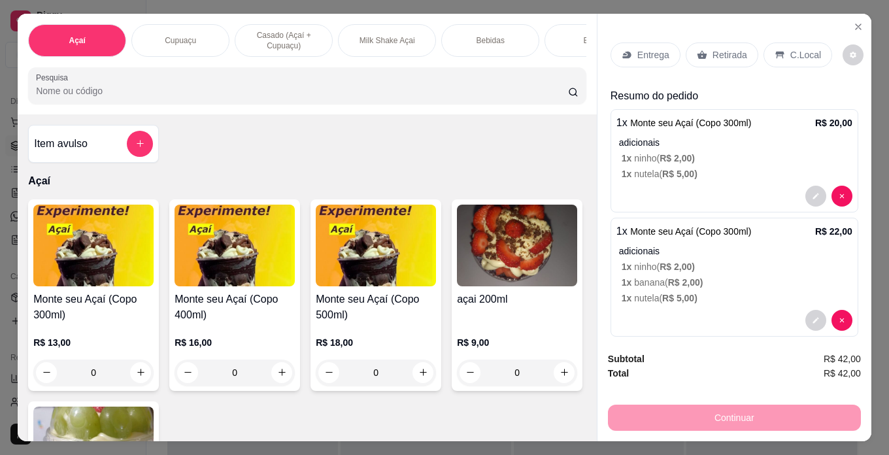
click at [643, 53] on p "Entrega" at bounding box center [654, 54] width 32 height 13
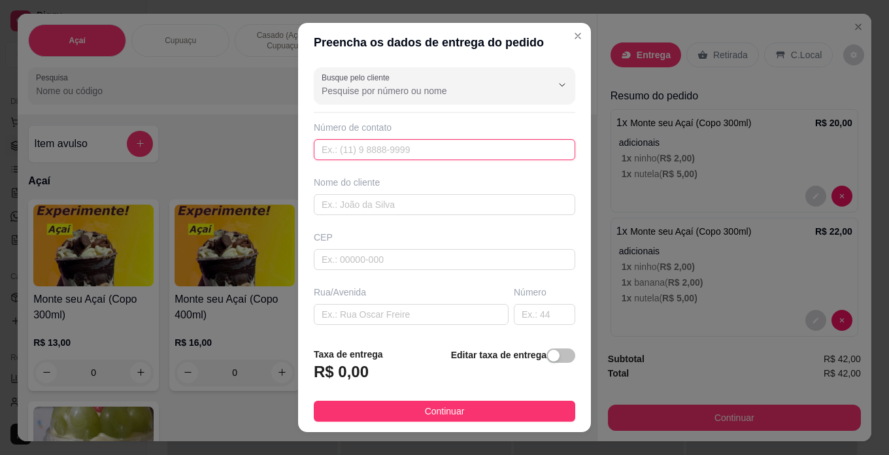
drag, startPoint x: 484, startPoint y: 150, endPoint x: 491, endPoint y: 145, distance: 8.9
click at [485, 150] on input "text" at bounding box center [445, 149] width 262 height 21
type input "[PHONE_NUMBER]"
click at [511, 211] on input "text" at bounding box center [445, 204] width 262 height 21
type input "[PERSON_NAME]"
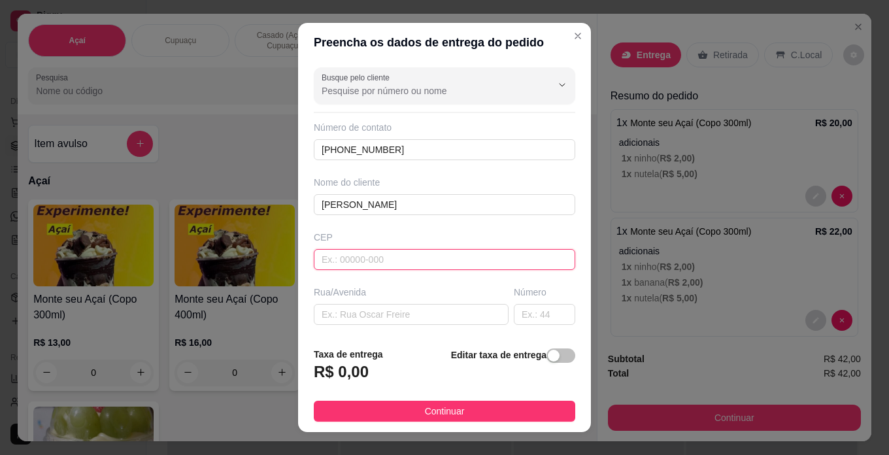
click at [490, 256] on input "text" at bounding box center [445, 259] width 262 height 21
click at [470, 312] on input "text" at bounding box center [411, 314] width 195 height 21
type input "[PERSON_NAME]"
click at [514, 317] on input "text" at bounding box center [544, 314] width 61 height 21
type input "71"
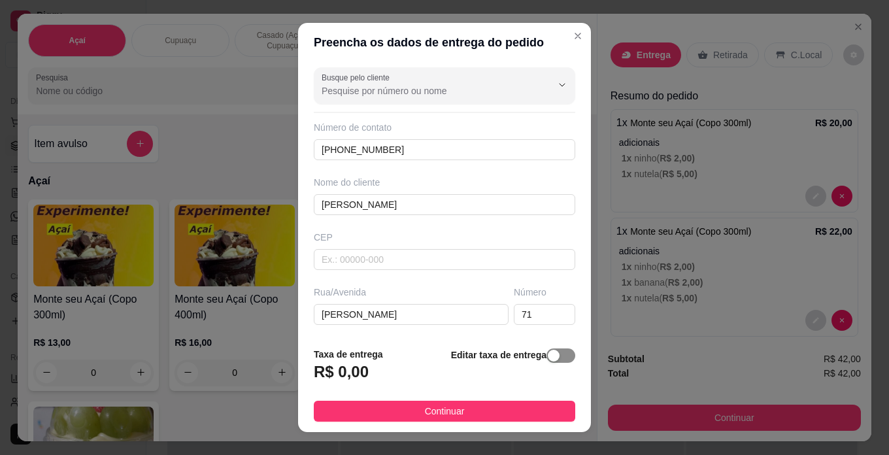
click at [548, 360] on div "button" at bounding box center [554, 356] width 12 height 12
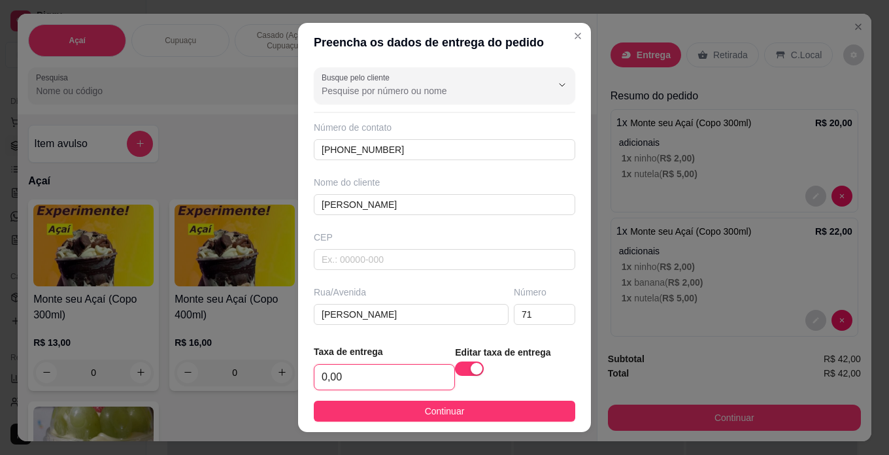
click at [377, 386] on input "0,00" at bounding box center [385, 377] width 140 height 25
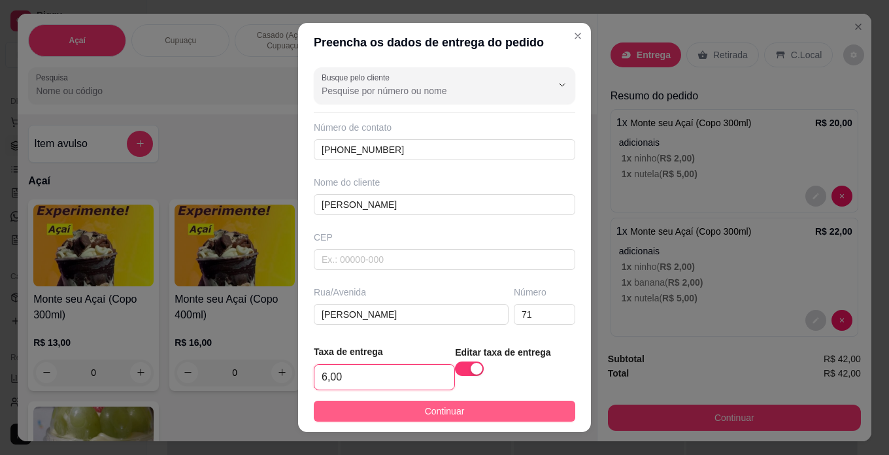
type input "6,00"
click at [468, 413] on button "Continuar" at bounding box center [445, 411] width 262 height 21
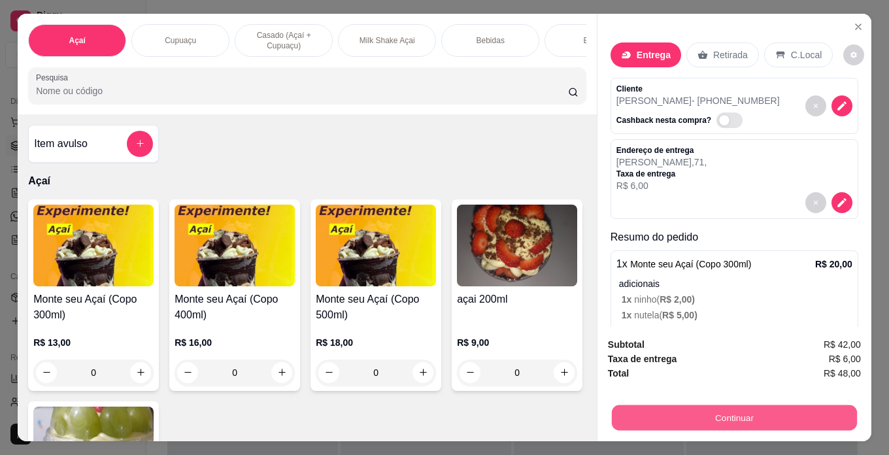
click at [787, 407] on button "Continuar" at bounding box center [734, 418] width 245 height 26
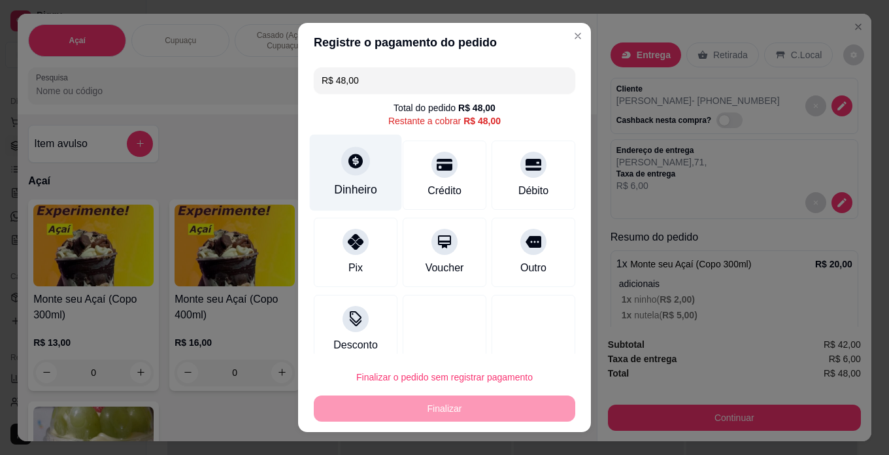
click at [350, 182] on div "Dinheiro" at bounding box center [355, 189] width 43 height 17
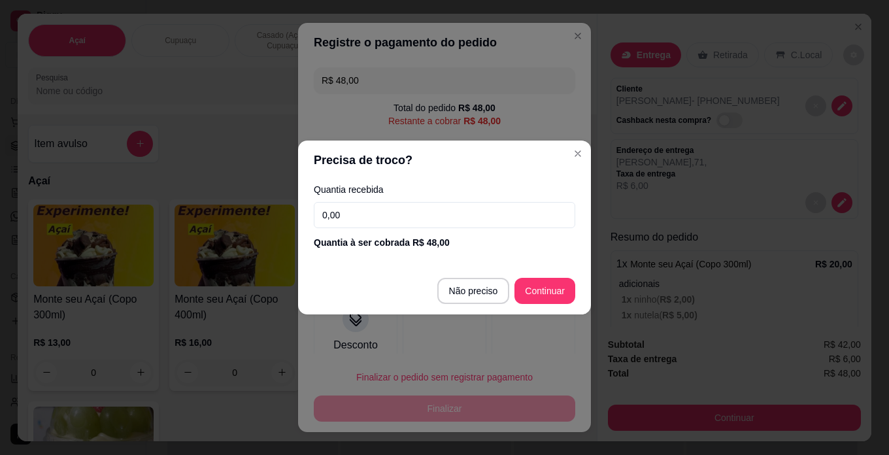
click at [447, 220] on input "0,00" at bounding box center [445, 215] width 262 height 26
type input "20,00"
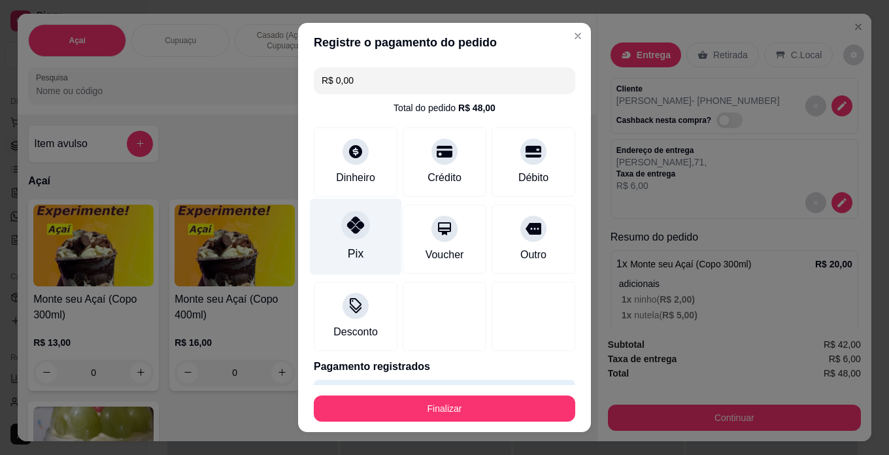
click at [354, 239] on div "Pix" at bounding box center [356, 237] width 92 height 77
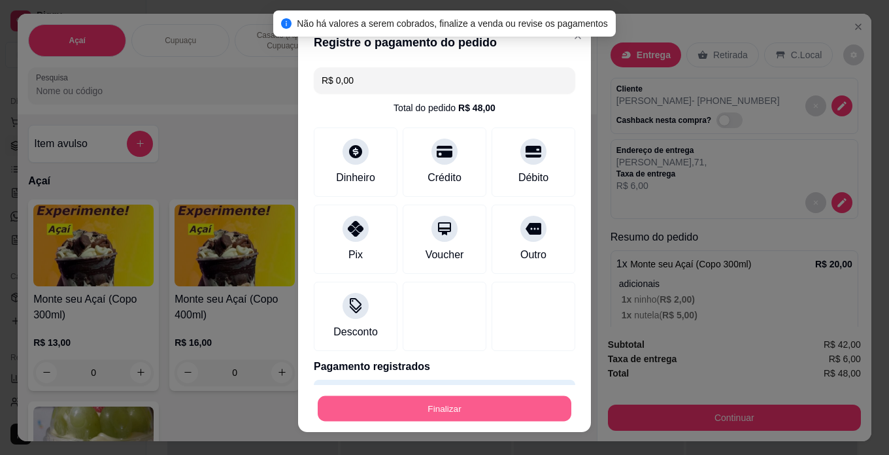
click at [483, 405] on button "Finalizar" at bounding box center [445, 409] width 254 height 26
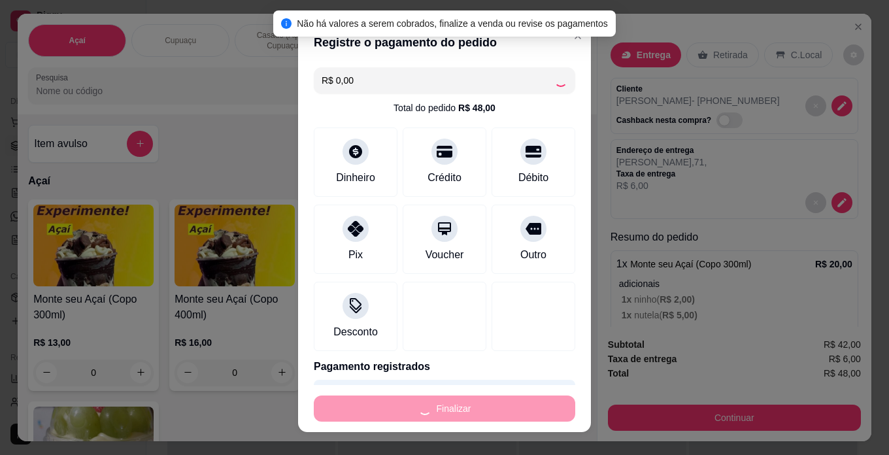
type input "-R$ 48,00"
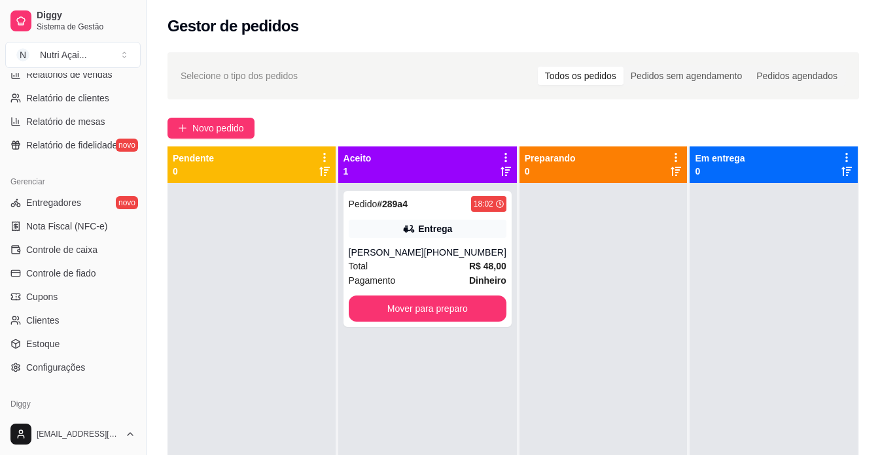
scroll to position [458, 0]
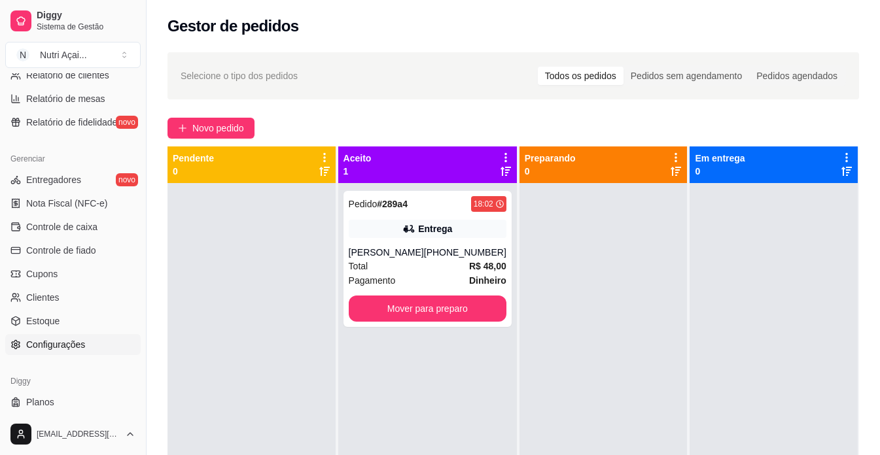
click at [77, 345] on span "Configurações" at bounding box center [55, 344] width 59 height 13
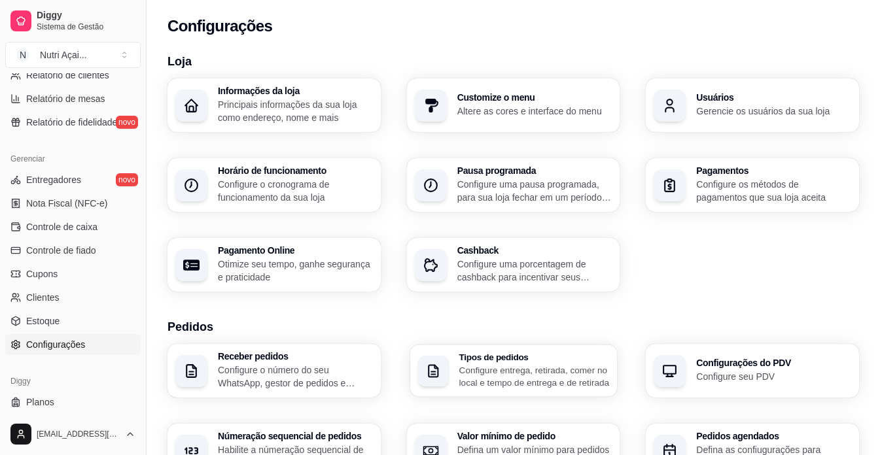
click at [517, 358] on h3 "Tipos de pedidos" at bounding box center [533, 356] width 150 height 9
click at [324, 105] on p "Principais informações da sua loja como endereço, nome e mais" at bounding box center [295, 111] width 150 height 26
click at [745, 114] on p "Gerencie os usuários da sua loja" at bounding box center [773, 111] width 150 height 12
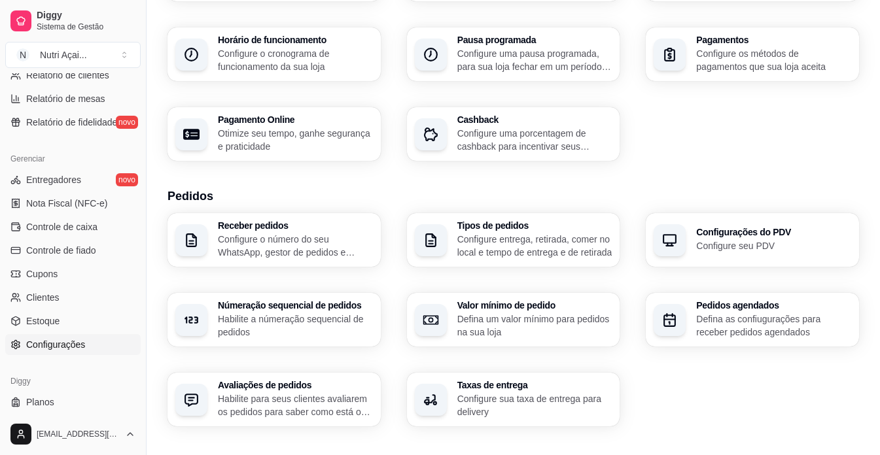
scroll to position [196, 0]
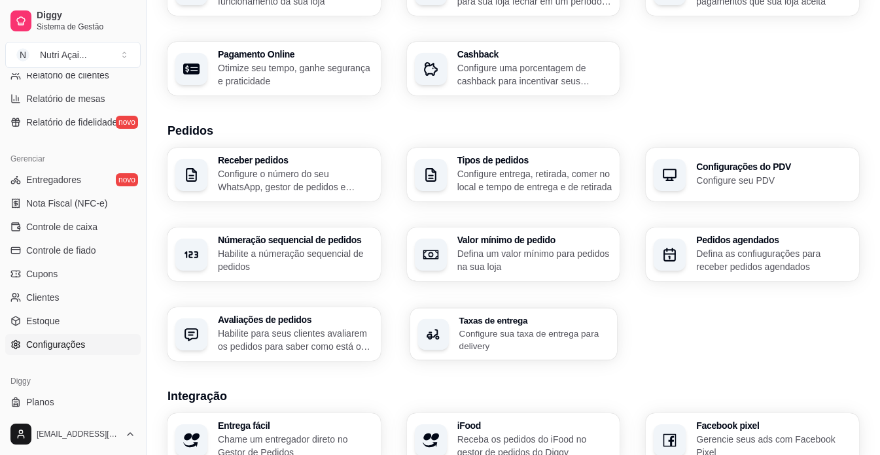
click at [529, 332] on p "Configure sua taxa de entrega para delivery" at bounding box center [533, 340] width 150 height 26
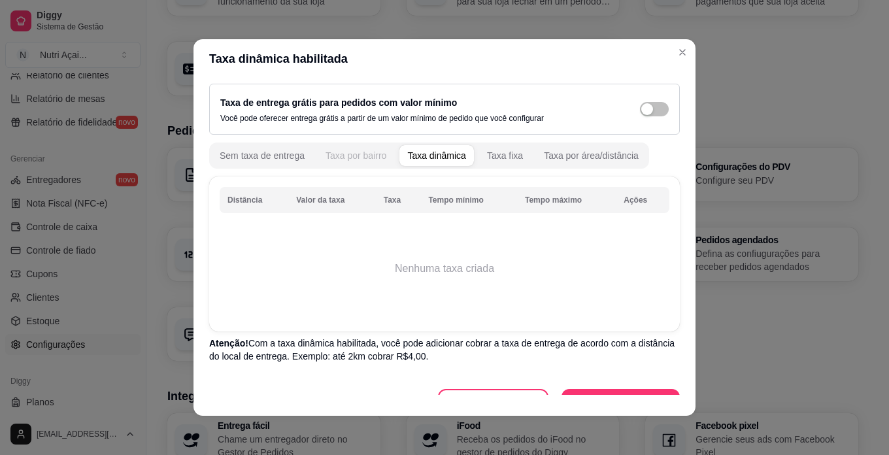
click at [358, 152] on div "Taxa por bairro" at bounding box center [356, 155] width 61 height 13
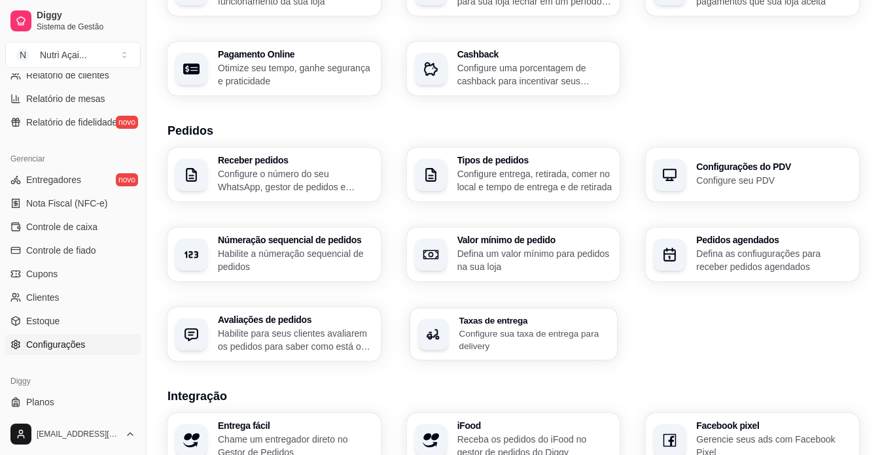
click at [595, 334] on p "Configure sua taxa de entrega para delivery" at bounding box center [533, 340] width 150 height 26
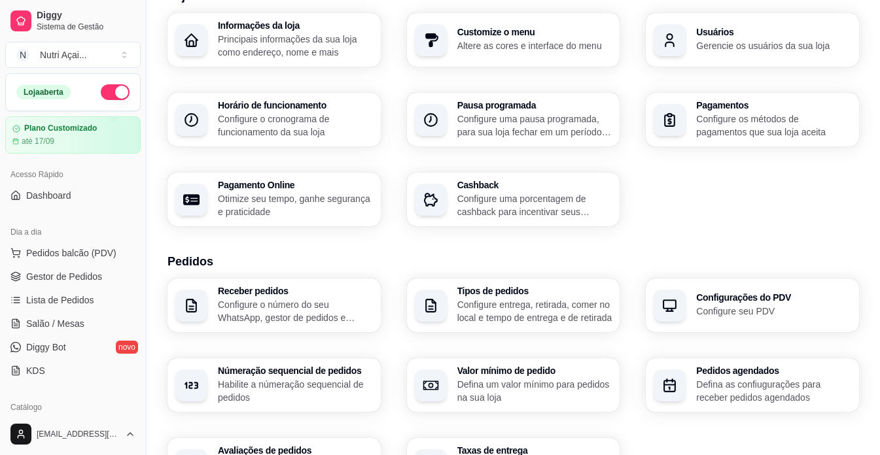
scroll to position [0, 0]
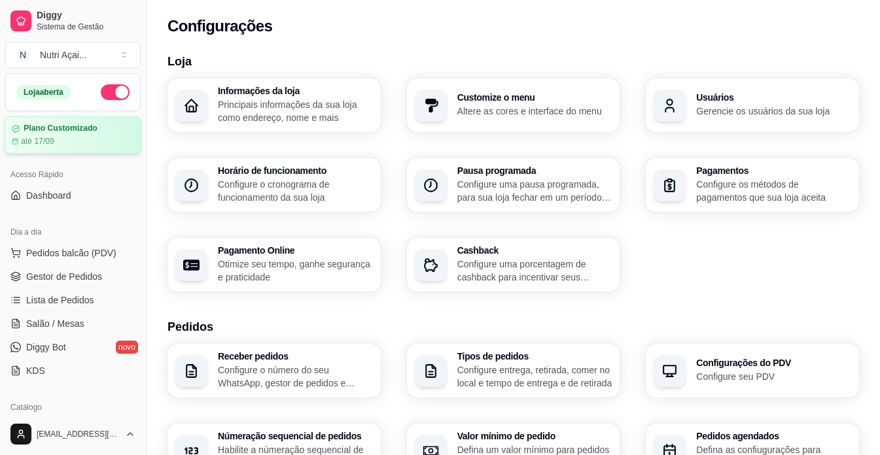
click at [95, 147] on div "Plano Customizado até 17/09" at bounding box center [73, 135] width 137 height 38
click at [91, 275] on span "Gestor de Pedidos" at bounding box center [64, 276] width 76 height 13
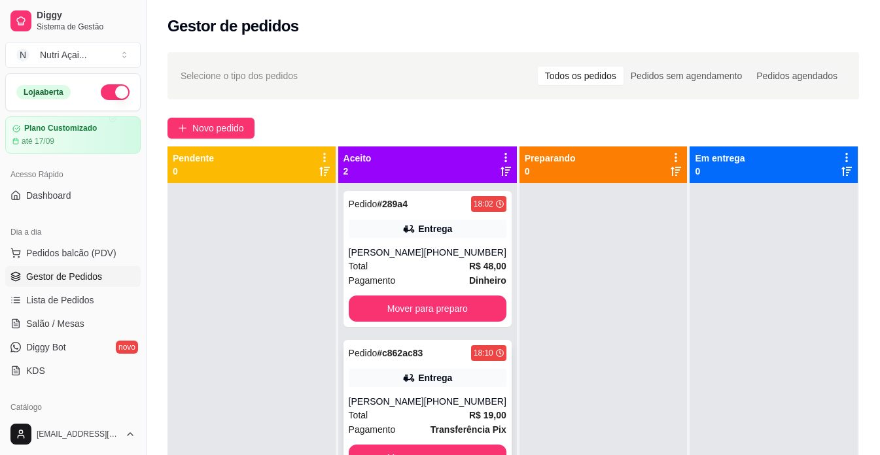
click at [385, 380] on div "Entrega" at bounding box center [428, 378] width 158 height 18
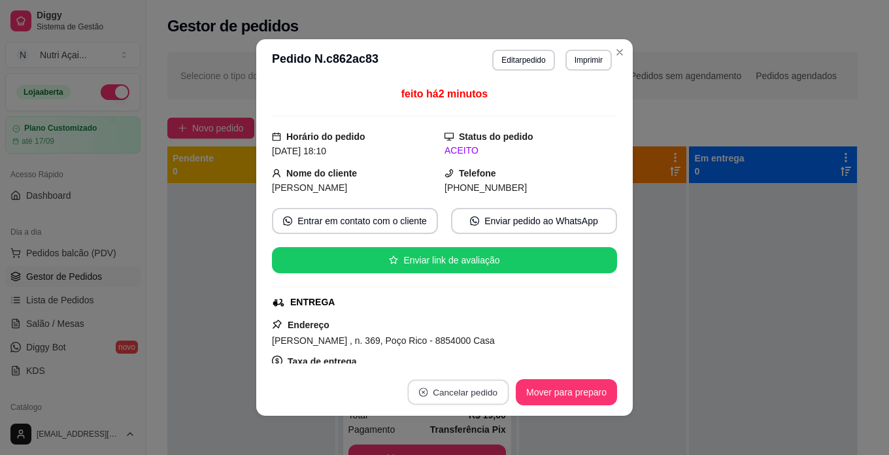
click at [450, 387] on button "Cancelar pedido" at bounding box center [457, 393] width 101 height 26
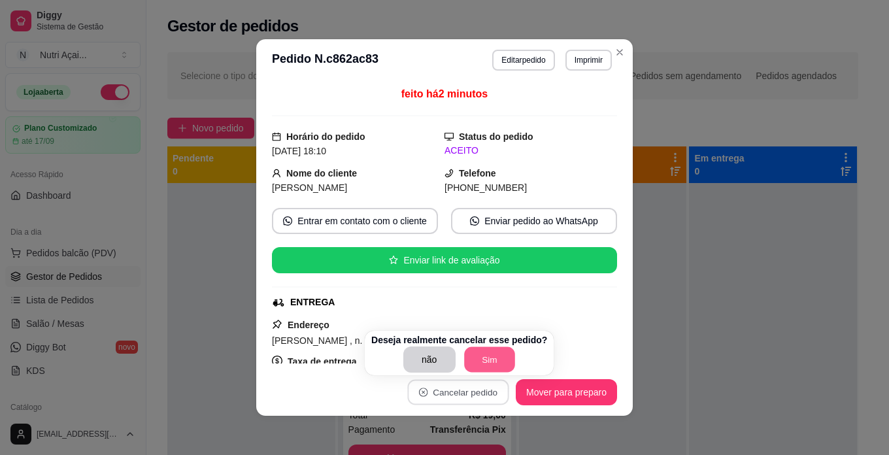
click at [498, 360] on button "Sim" at bounding box center [489, 360] width 51 height 26
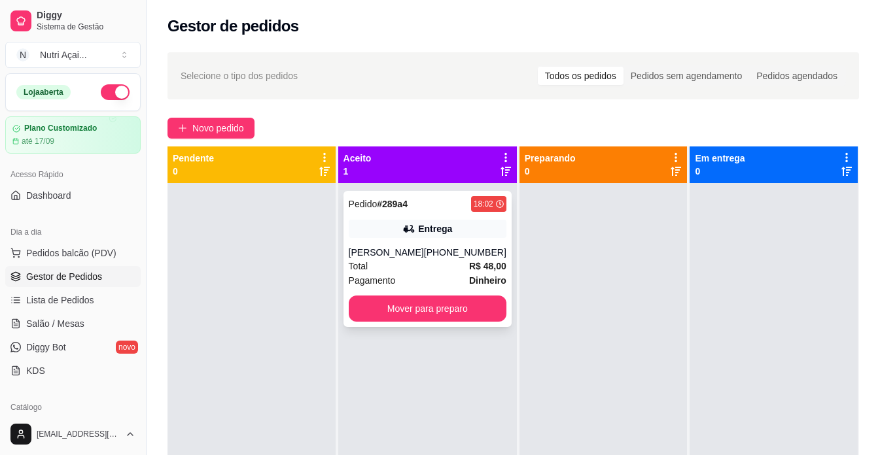
click at [468, 324] on div "Pedido # 289a4 18:02 Entrega [PERSON_NAME] [PHONE_NUMBER] Total R$ 48,00 Pagame…" at bounding box center [427, 259] width 168 height 136
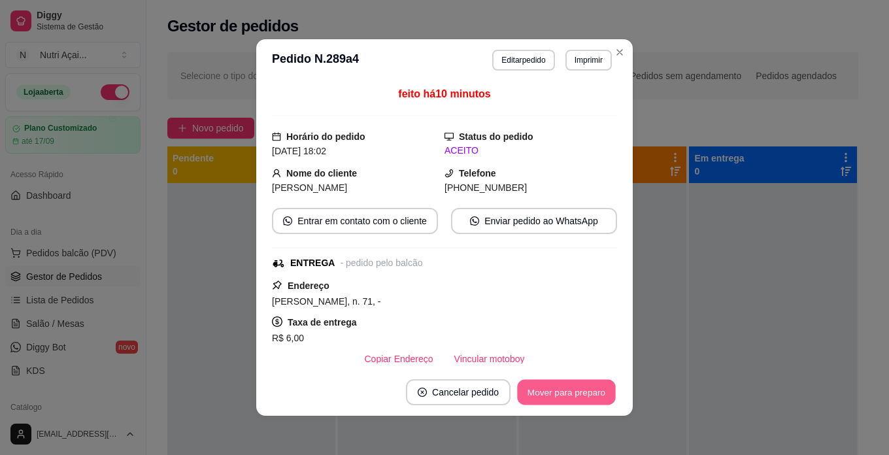
click at [562, 394] on button "Mover para preparo" at bounding box center [566, 393] width 98 height 26
